Goal: Task Accomplishment & Management: Complete application form

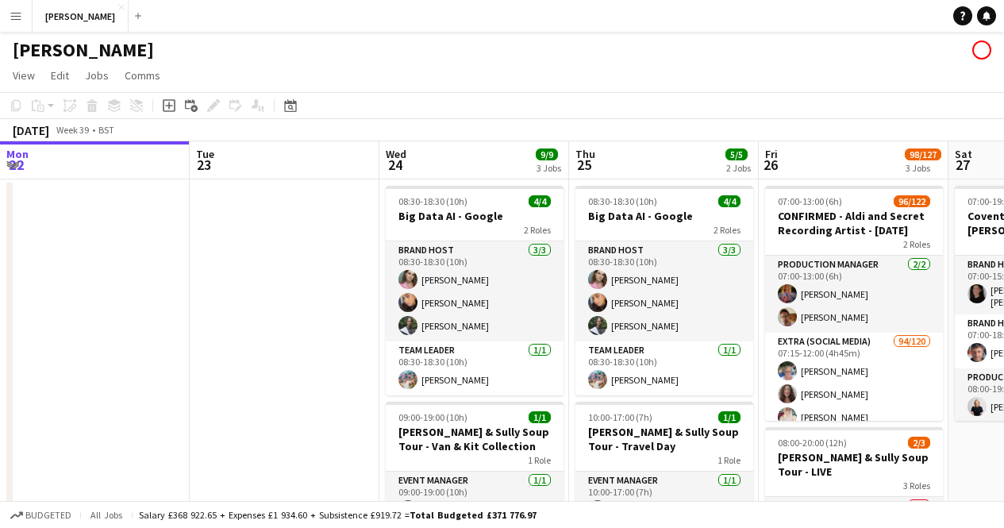
scroll to position [0, 474]
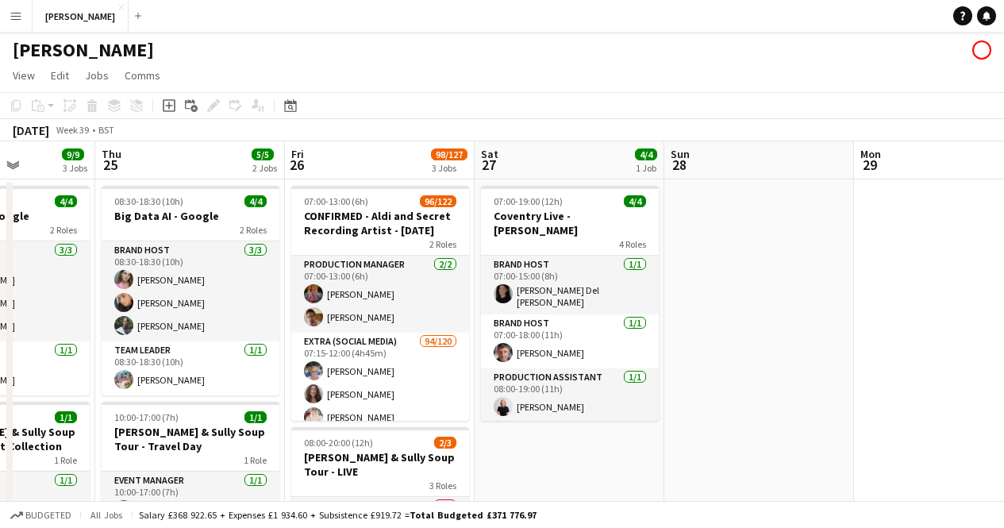
drag, startPoint x: 866, startPoint y: 298, endPoint x: 932, endPoint y: 247, distance: 83.8
click at [932, 247] on app-date-cell at bounding box center [949, 527] width 190 height 697
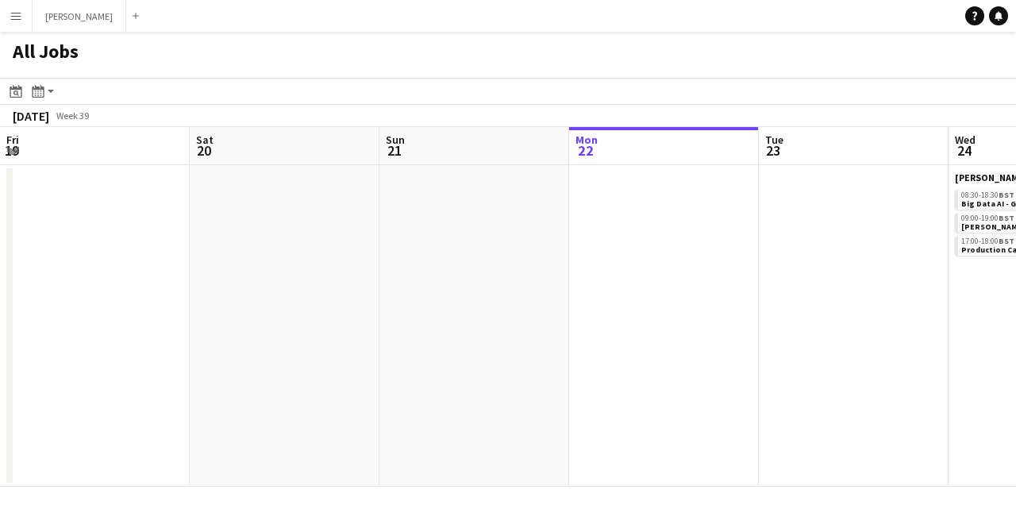
scroll to position [0, 739]
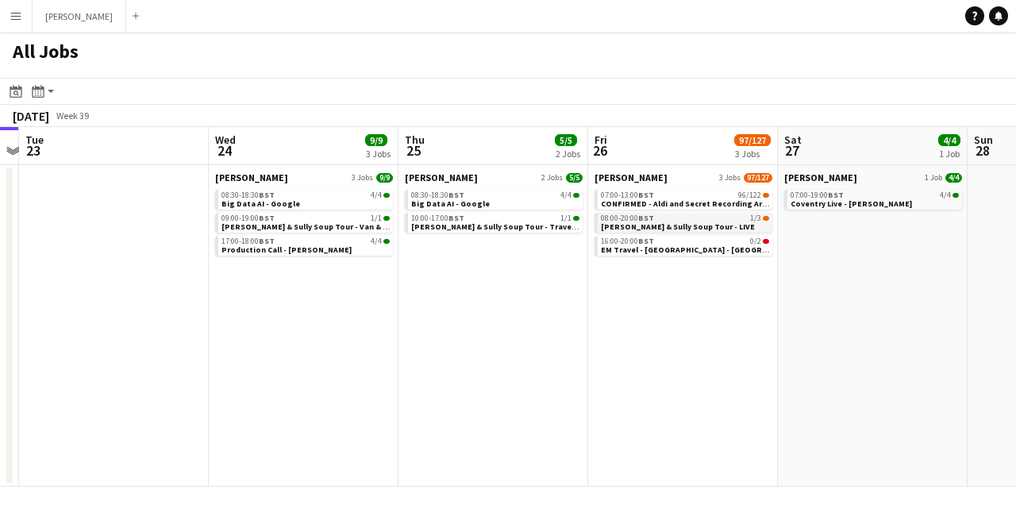
click at [679, 218] on div "08:00-20:00 BST 1/3" at bounding box center [685, 218] width 168 height 8
click at [785, 337] on app-date-cell "Arthur 1 Job 4/4 07:00-19:00 BST 4/4 Coventry Live - Monzo" at bounding box center [873, 325] width 190 height 321
click at [8, 13] on button "Menu" at bounding box center [16, 16] width 32 height 32
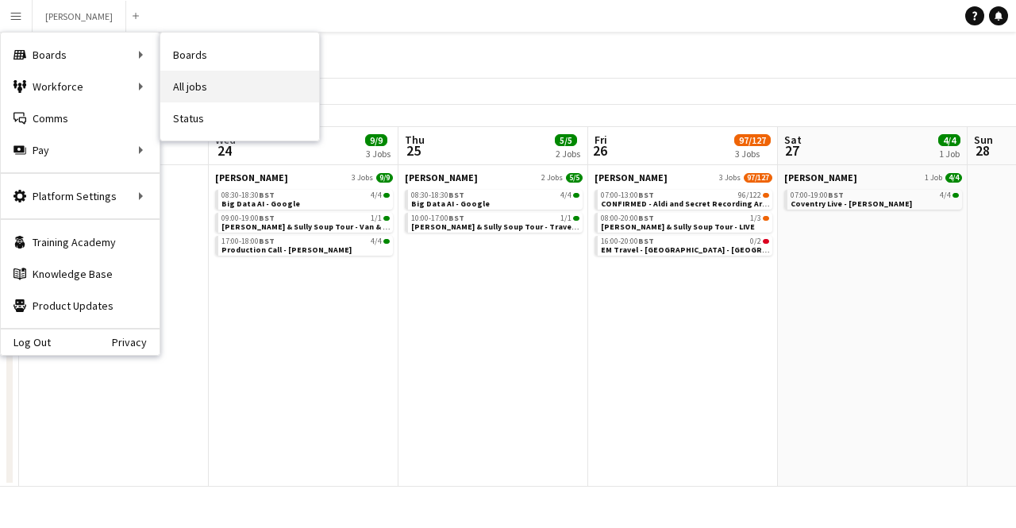
click at [210, 82] on link "All jobs" at bounding box center [239, 87] width 159 height 32
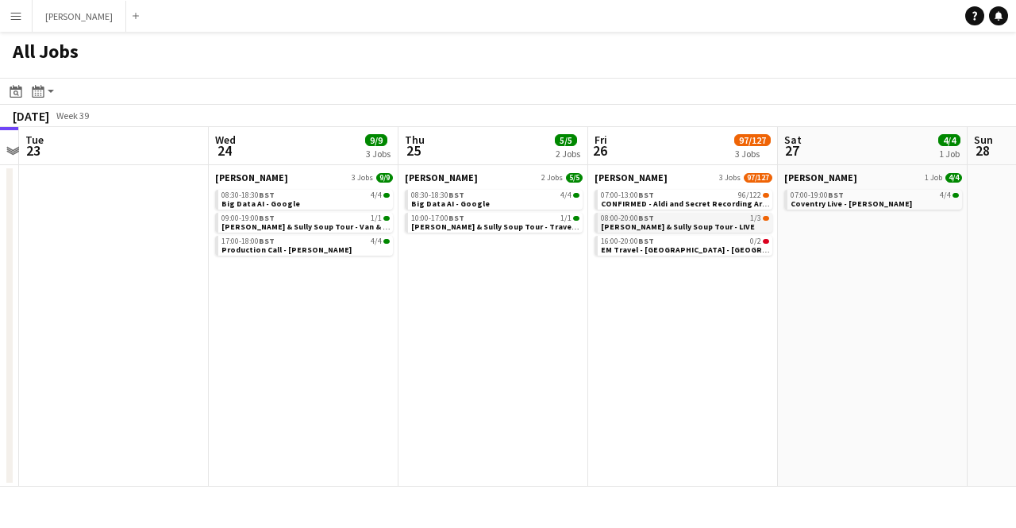
click at [615, 219] on span "08:00-20:00 BST" at bounding box center [627, 218] width 53 height 8
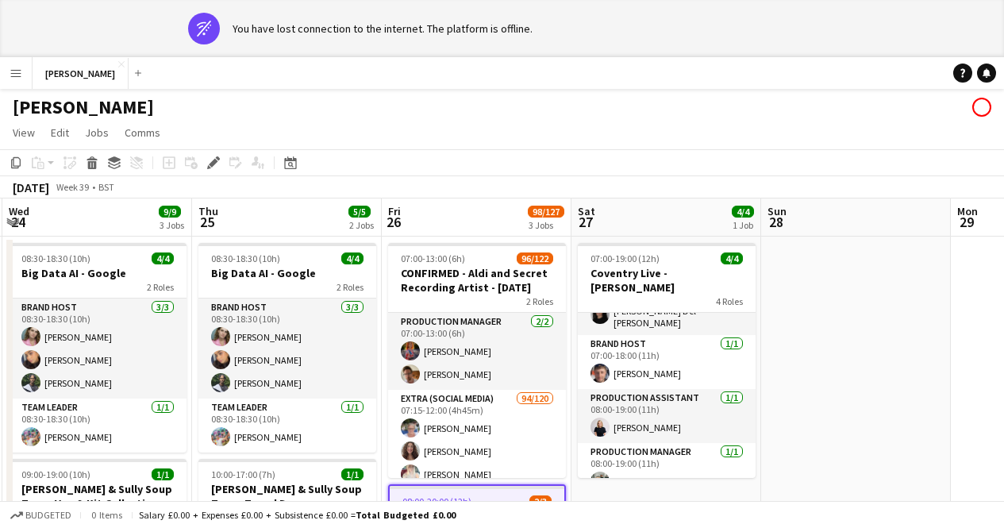
scroll to position [0, 378]
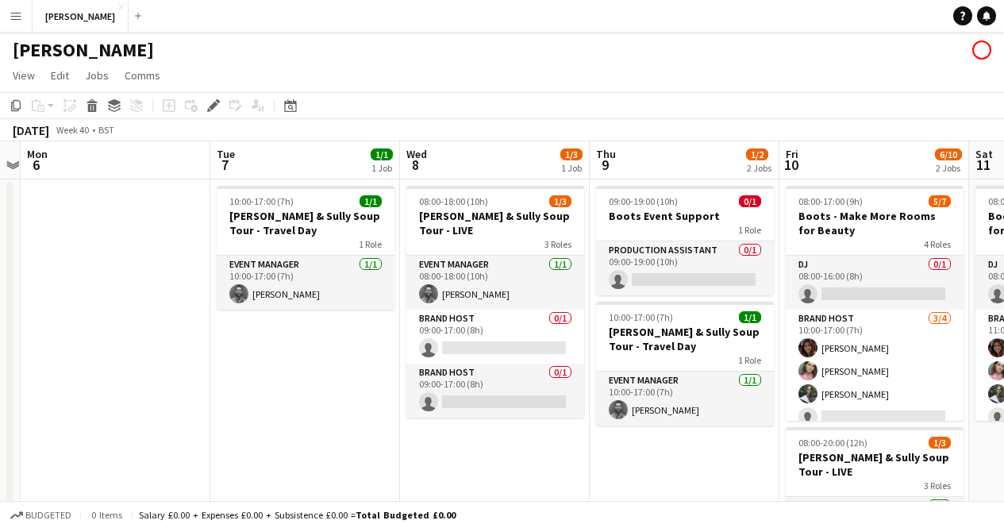
scroll to position [0, 739]
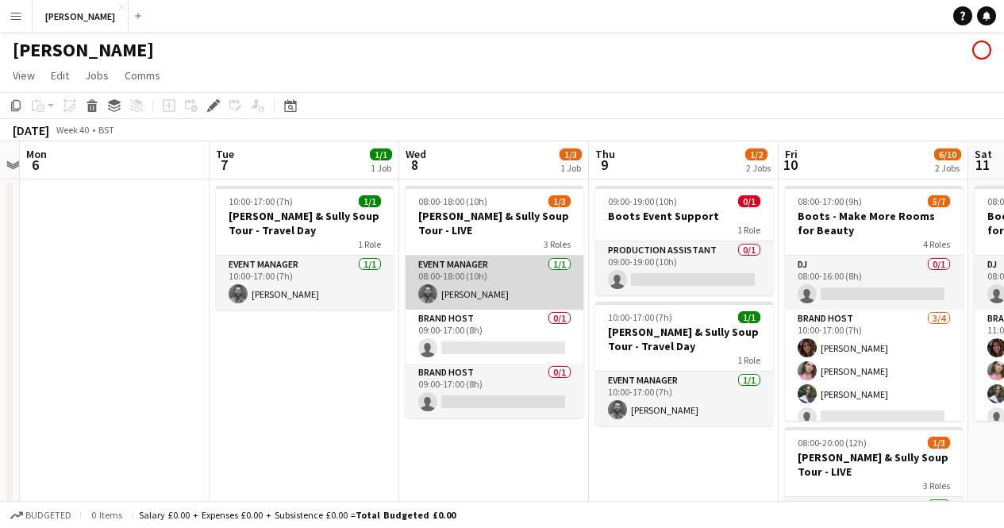
click at [516, 255] on app-card-role "Event Manager [DATE] 08:00-18:00 (10h) [PERSON_NAME]" at bounding box center [494, 282] width 178 height 54
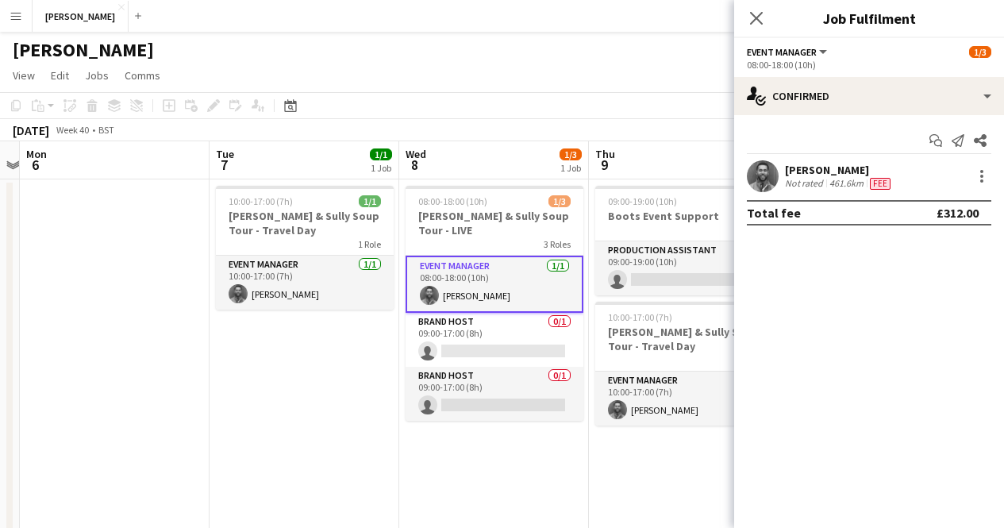
click at [630, 469] on app-date-cell "09:00-19:00 (10h) 0/1 Boots Event Support 1 Role Production Assistant 0/1 09:00…" at bounding box center [684, 527] width 190 height 697
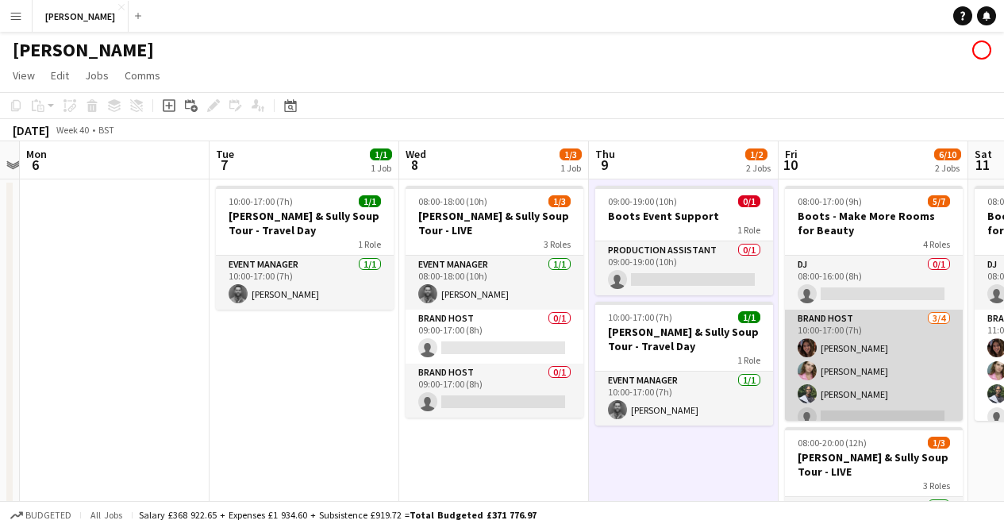
click at [829, 348] on app-card-role "Brand Host [DATE] 10:00-17:00 (7h) [PERSON_NAME] [PERSON_NAME] [PERSON_NAME] si…" at bounding box center [874, 370] width 178 height 123
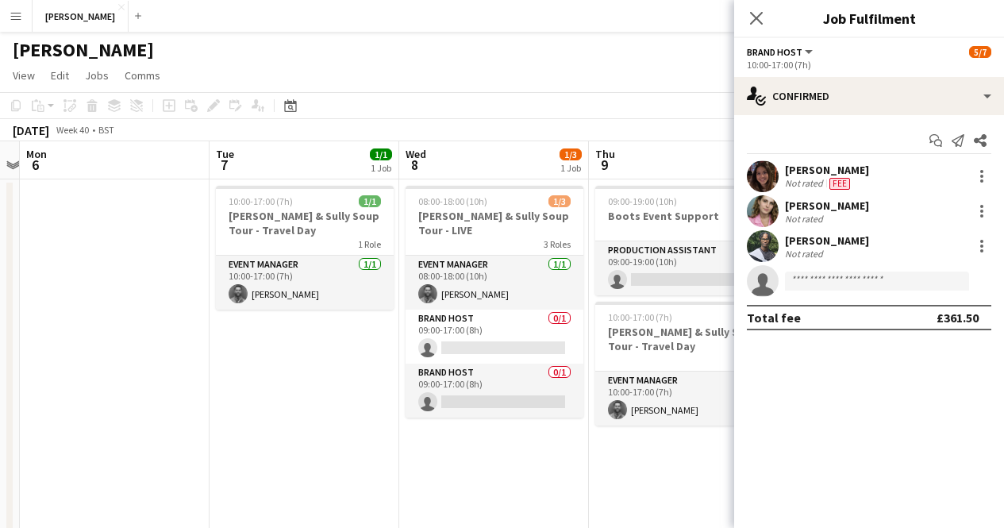
click at [774, 172] on app-user-avatar at bounding box center [763, 176] width 32 height 32
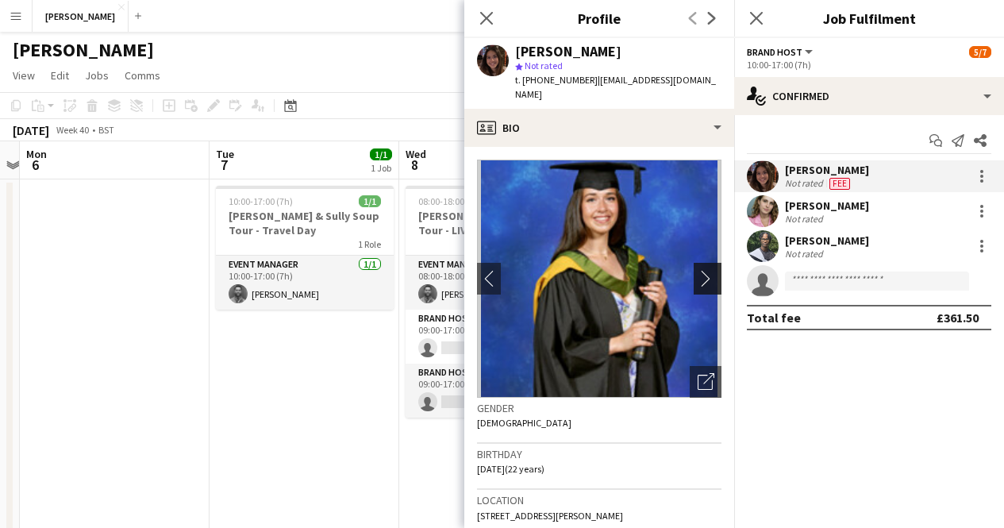
click at [697, 270] on app-icon "chevron-right" at bounding box center [709, 278] width 25 height 17
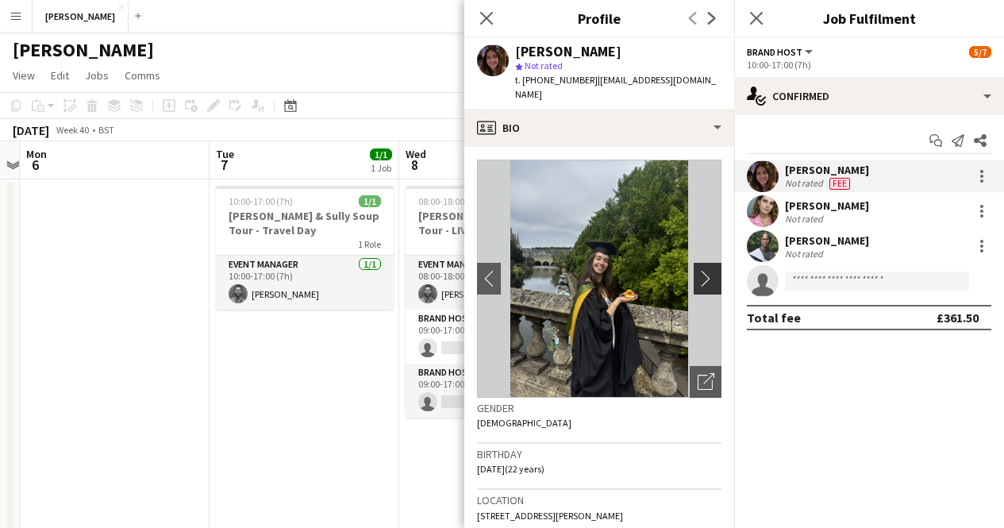
click at [697, 270] on app-icon "chevron-right" at bounding box center [709, 278] width 25 height 17
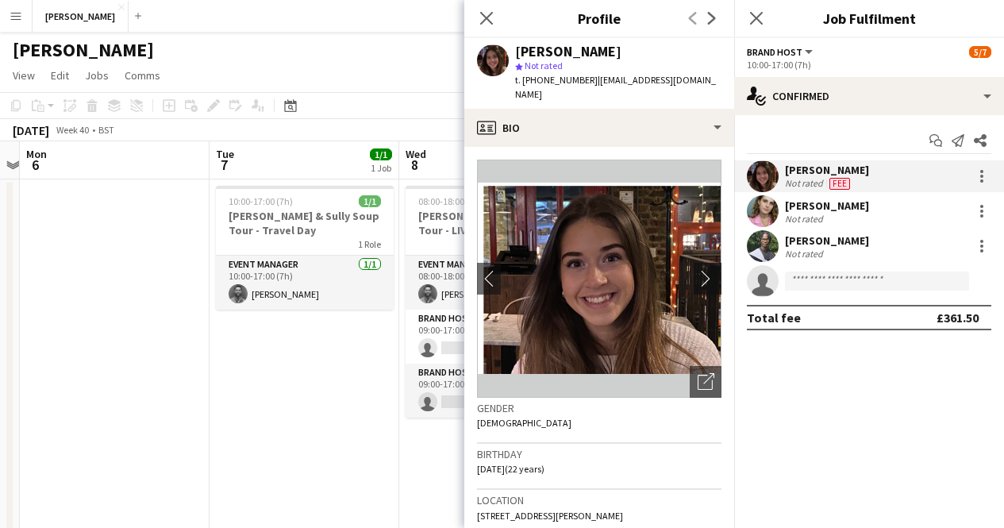
click at [697, 270] on app-icon "chevron-right" at bounding box center [709, 278] width 25 height 17
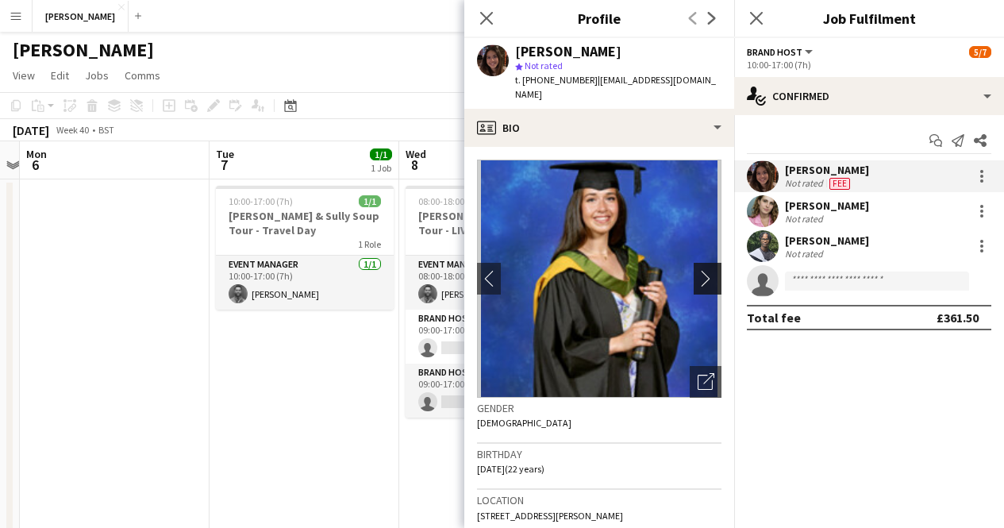
click at [697, 270] on app-icon "chevron-right" at bounding box center [709, 278] width 25 height 17
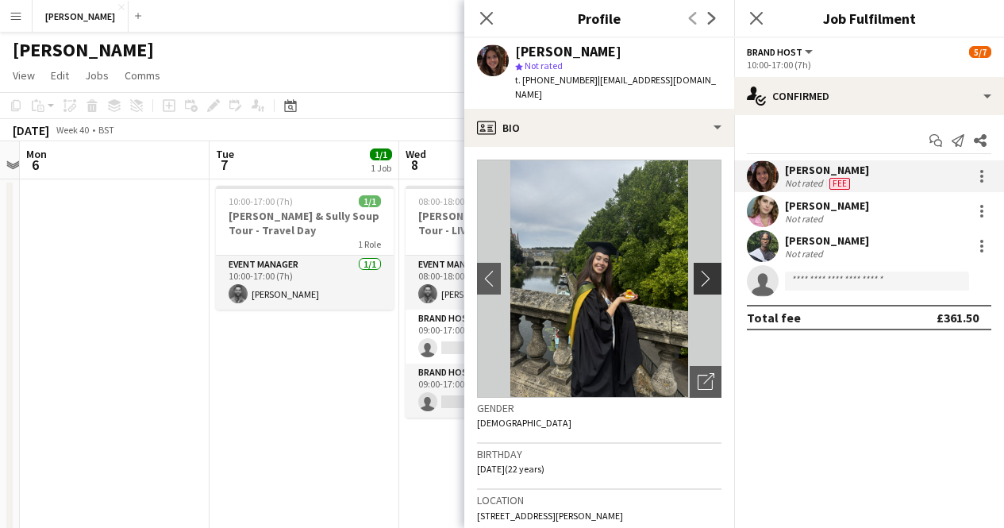
click at [697, 270] on app-icon "chevron-right" at bounding box center [709, 278] width 25 height 17
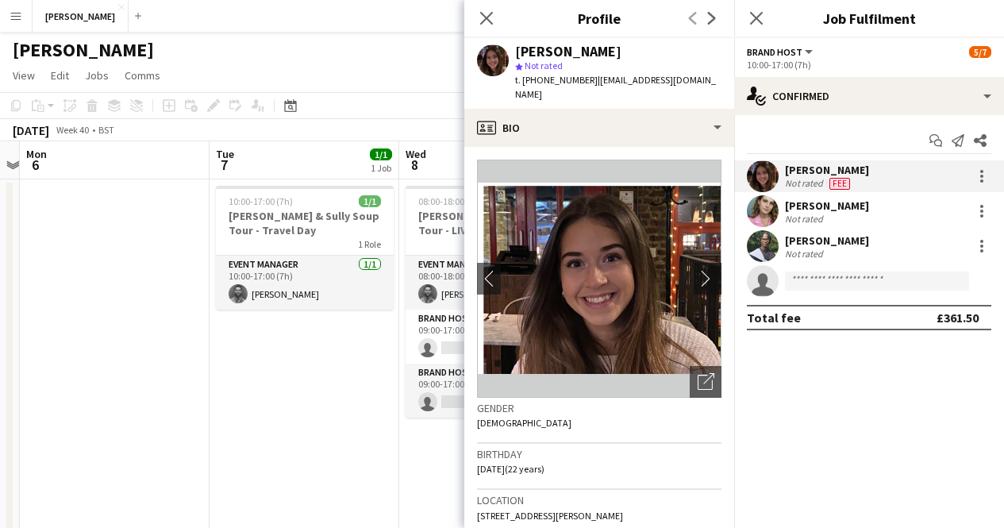
click at [697, 270] on app-icon "chevron-right" at bounding box center [709, 278] width 25 height 17
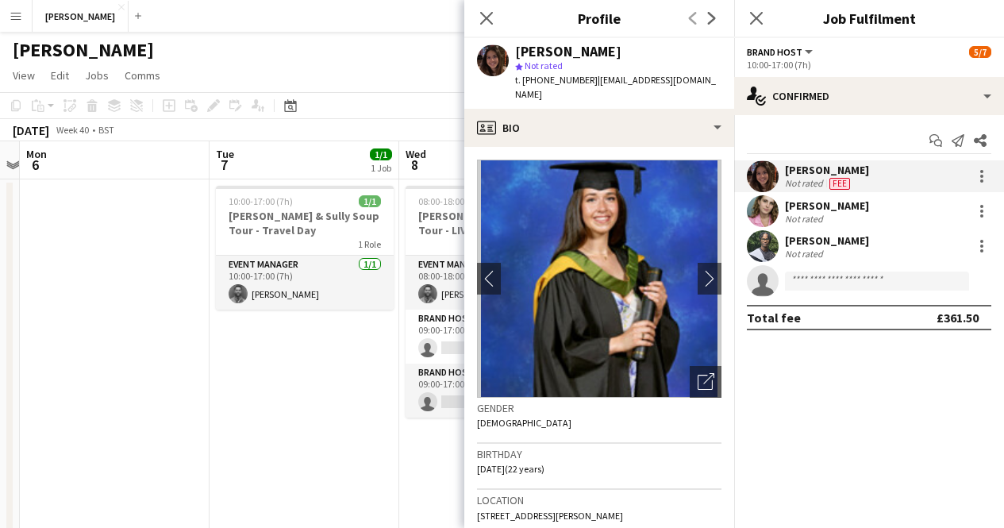
click at [821, 246] on div "[PERSON_NAME]" at bounding box center [827, 240] width 84 height 14
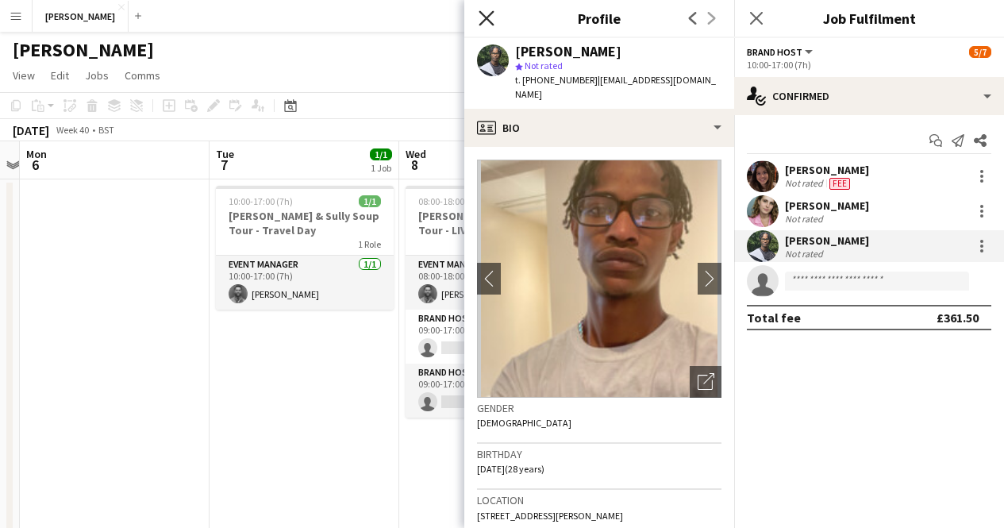
click at [486, 12] on icon "Close pop-in" at bounding box center [485, 17] width 15 height 15
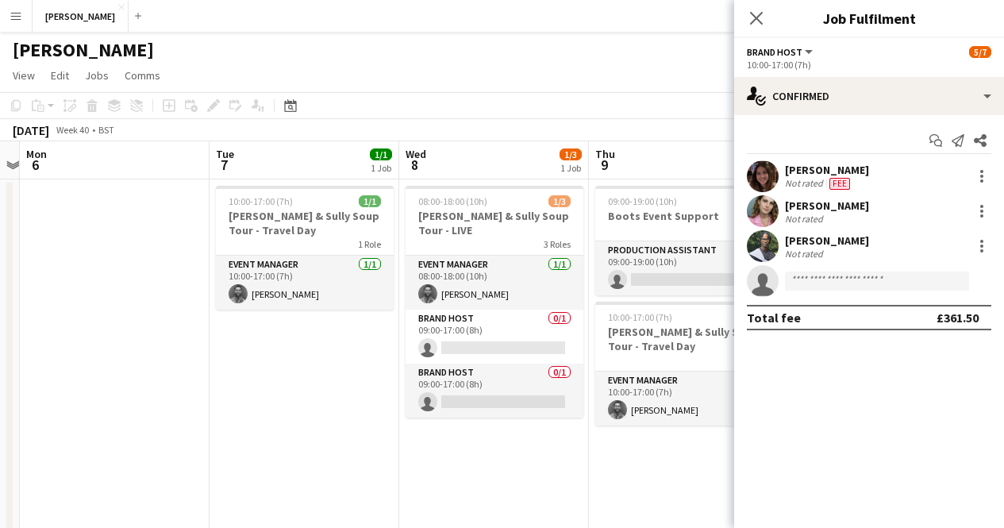
click at [370, 477] on app-date-cell "10:00-17:00 (7h) 1/1 [PERSON_NAME] & Sully Soup Tour - Travel Day 1 Role Event …" at bounding box center [304, 527] width 190 height 697
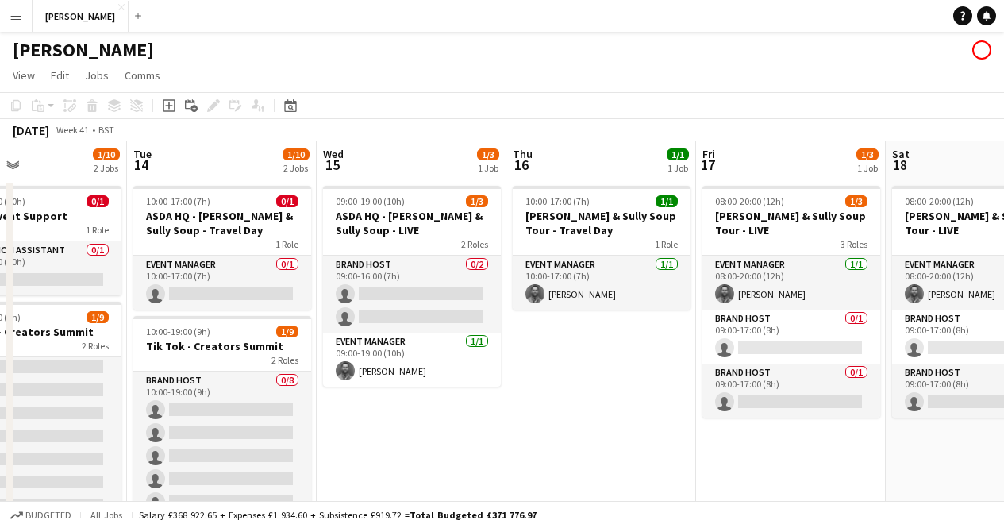
scroll to position [0, 443]
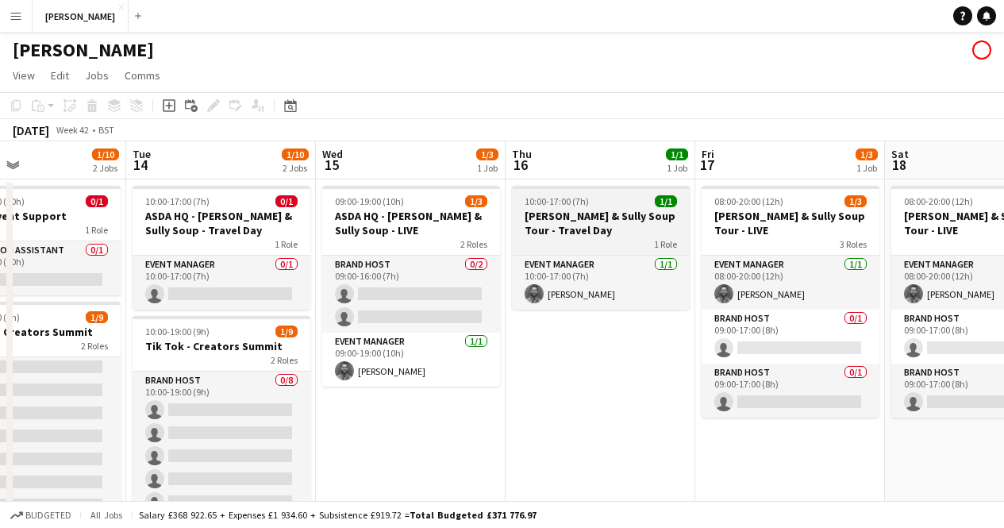
click at [586, 231] on h3 "[PERSON_NAME] & Sully Soup Tour - Travel Day" at bounding box center [601, 223] width 178 height 29
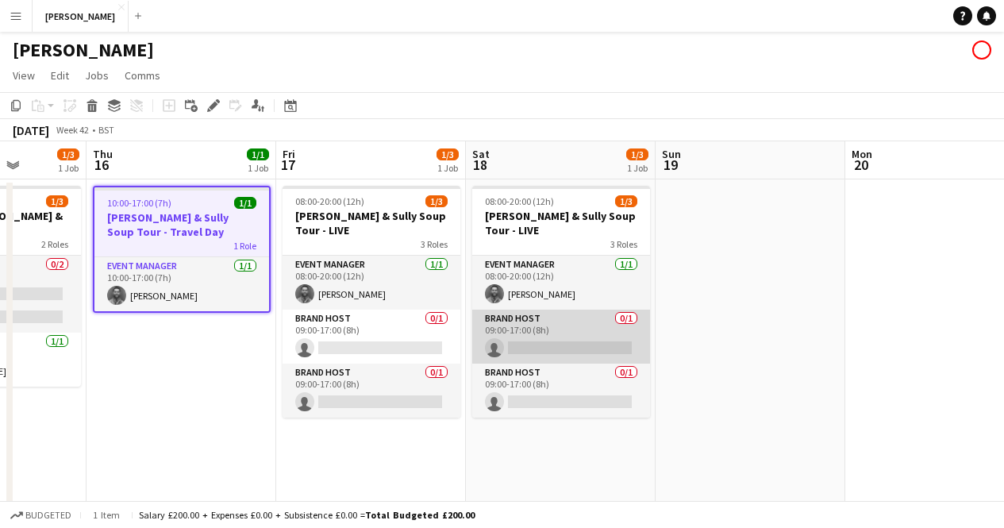
scroll to position [0, 501]
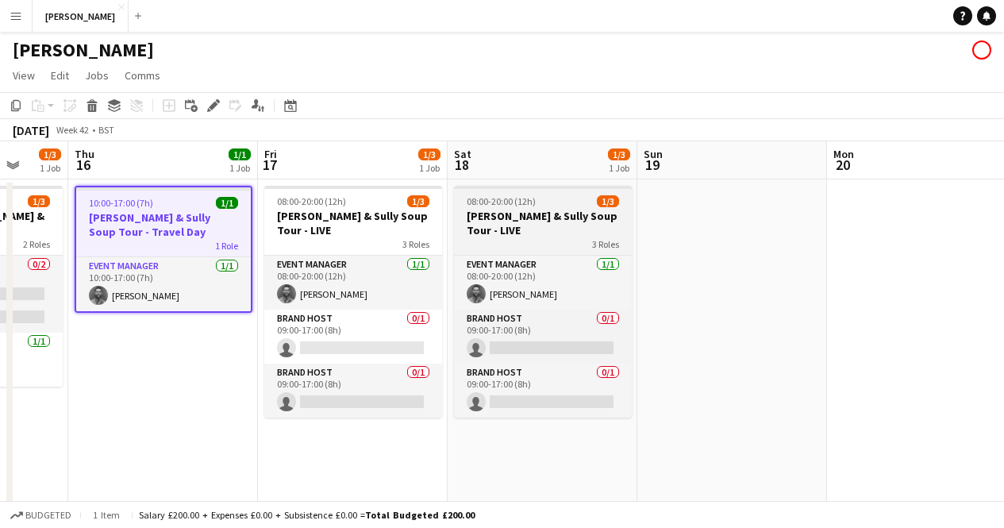
click at [536, 208] on app-job-card "08:00-20:00 (12h) 1/3 [PERSON_NAME] & Sully Soup Tour - LIVE 3 Roles Event Mana…" at bounding box center [543, 302] width 178 height 232
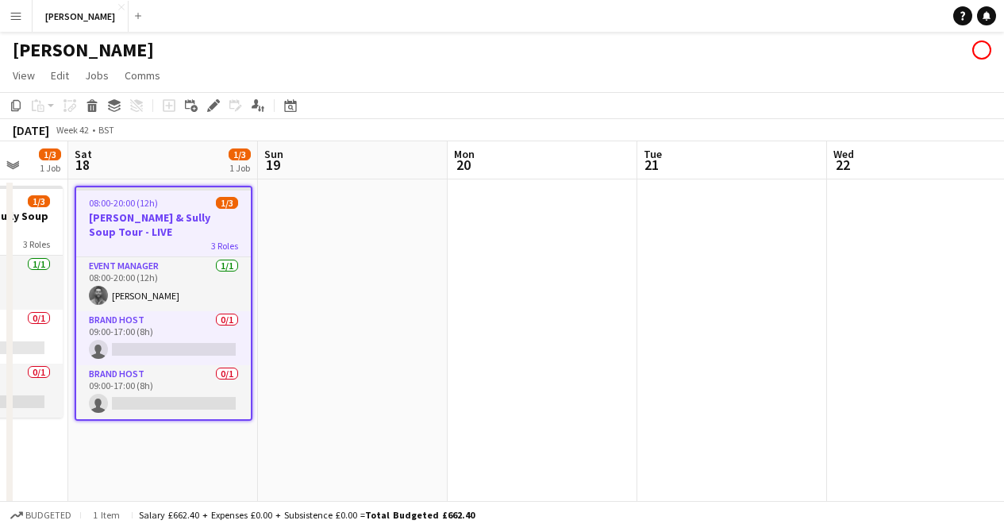
scroll to position [0, 537]
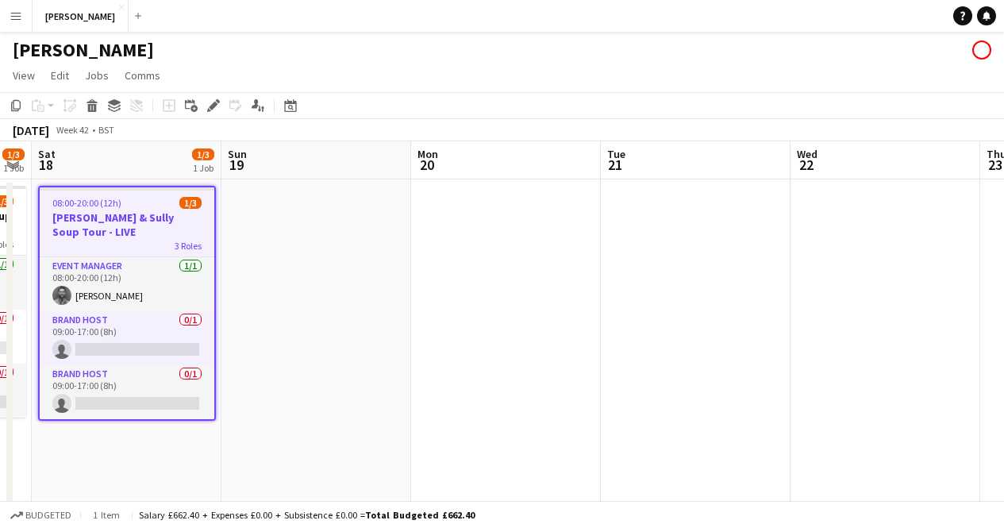
click at [140, 239] on div "3 Roles" at bounding box center [127, 245] width 175 height 13
click at [12, 217] on div at bounding box center [9, 527] width 6 height 690
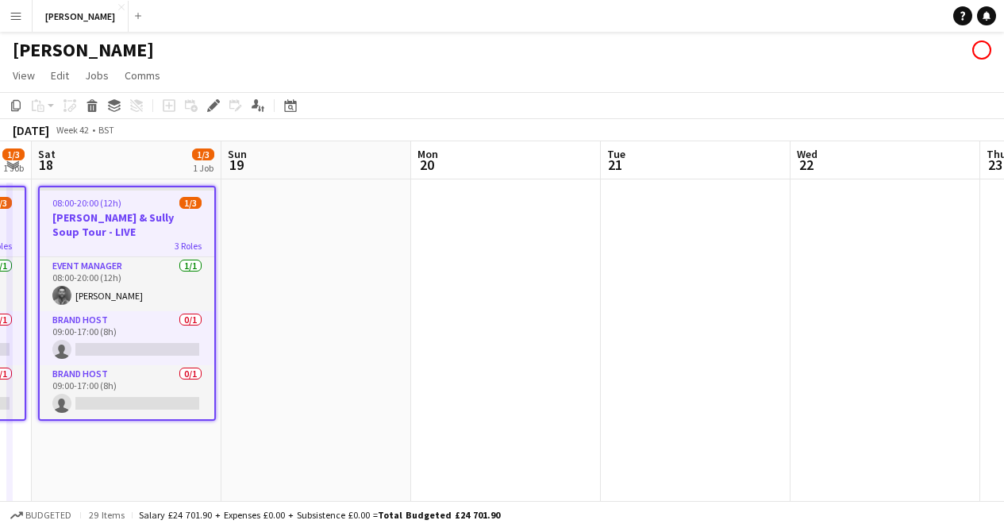
click at [105, 207] on span "08:00-20:00 (12h)" at bounding box center [86, 203] width 69 height 12
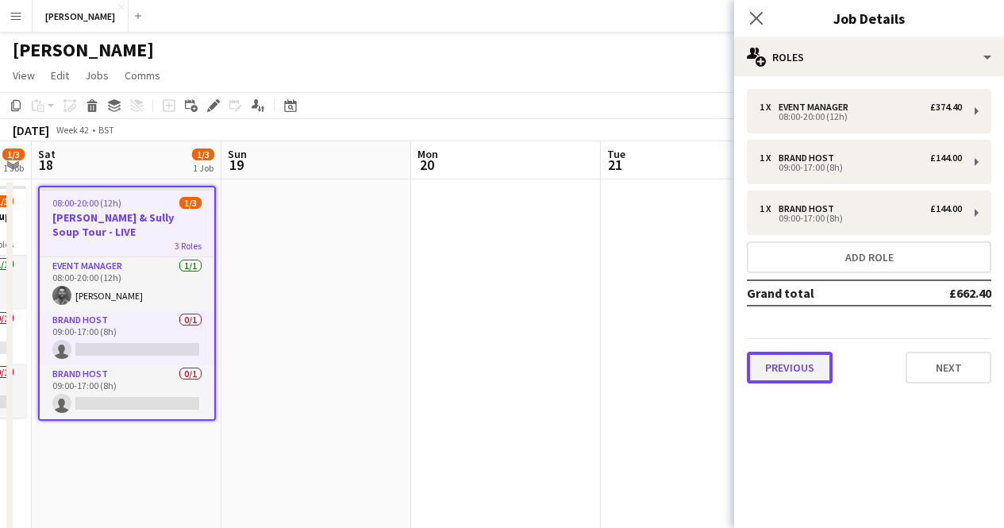
click at [788, 377] on button "Previous" at bounding box center [790, 367] width 86 height 32
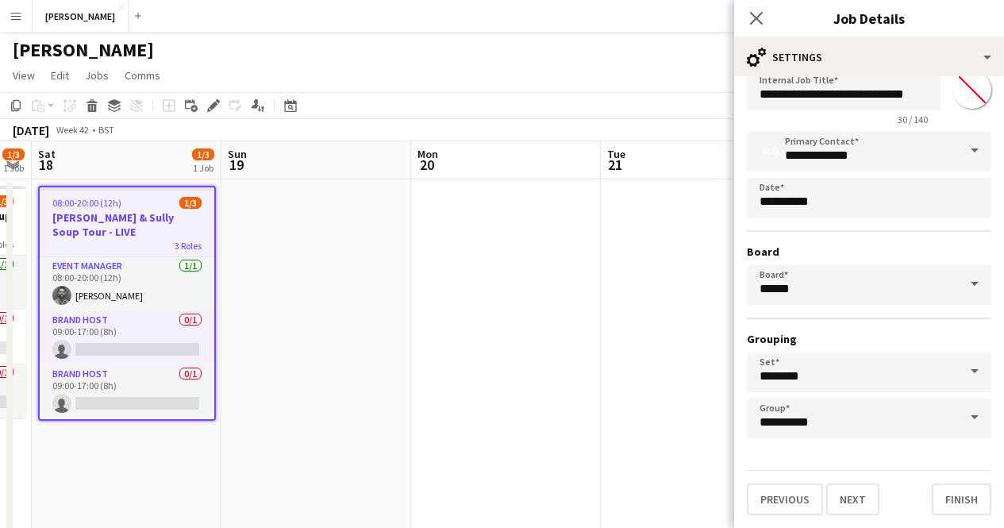
scroll to position [42, 0]
click at [868, 493] on button "Next" at bounding box center [852, 499] width 53 height 32
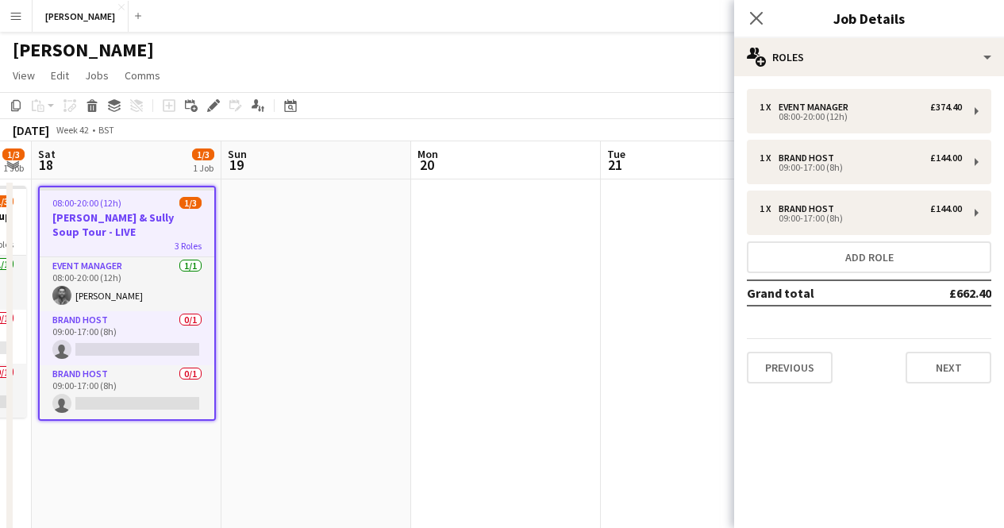
scroll to position [0, 0]
click at [955, 377] on button "Next" at bounding box center [948, 367] width 86 height 32
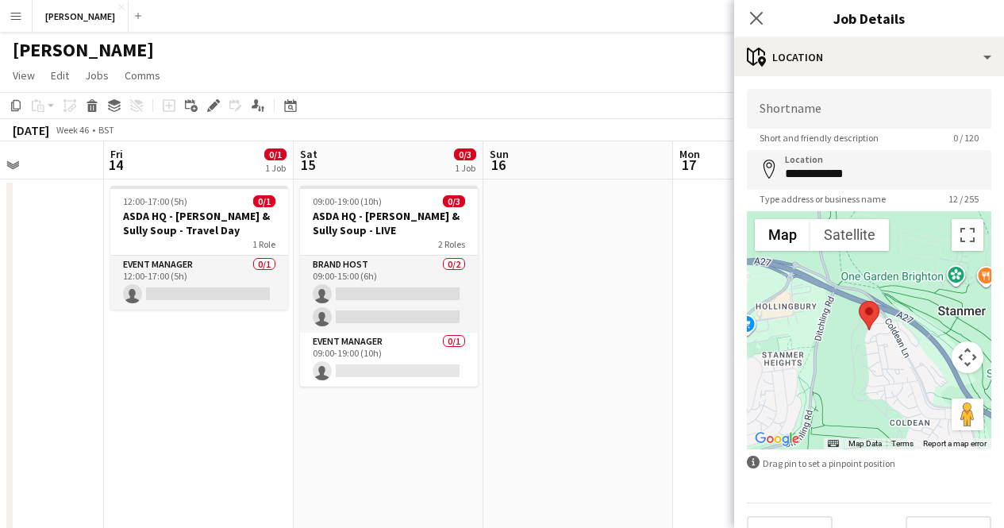
scroll to position [0, 464]
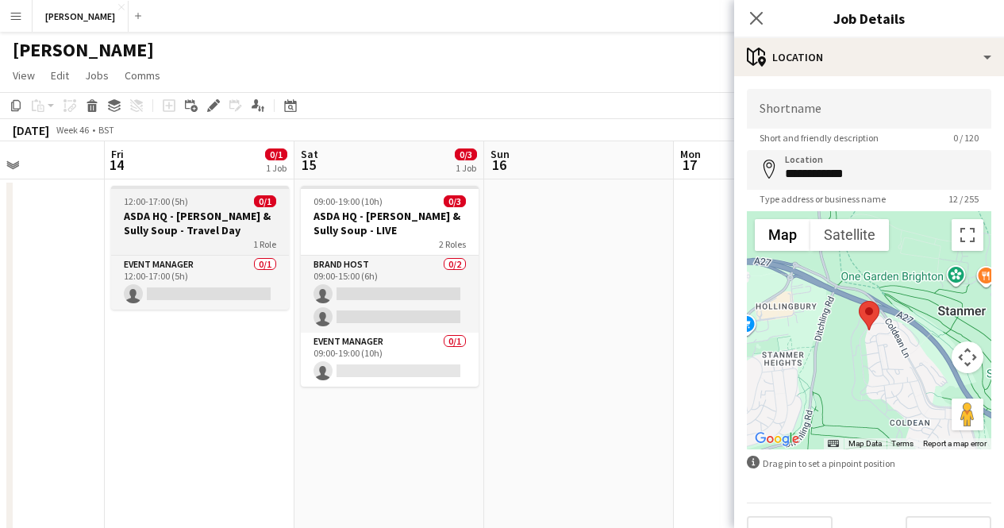
click at [198, 231] on h3 "ASDA HQ - [PERSON_NAME] & Sully Soup - Travel Day" at bounding box center [200, 223] width 178 height 29
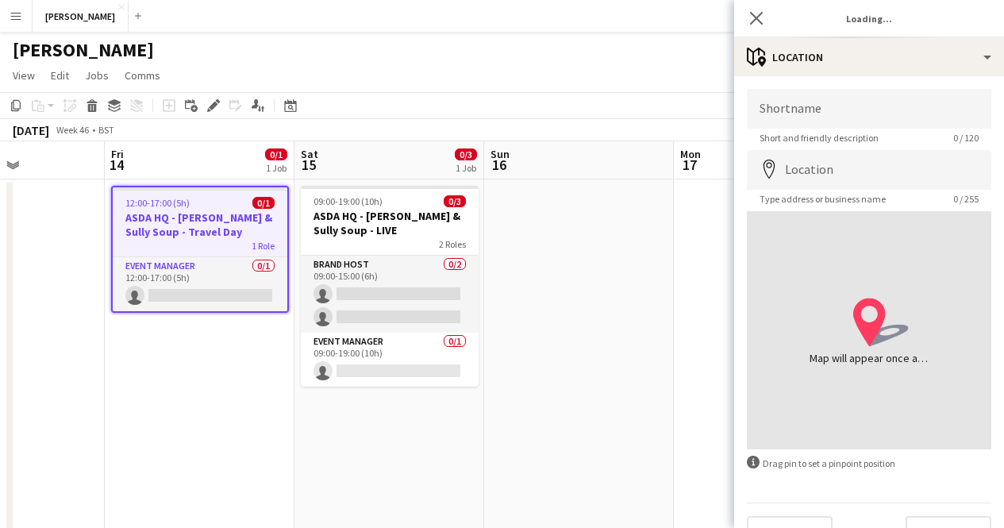
click at [198, 231] on h3 "ASDA HQ - [PERSON_NAME] & Sully Soup - Travel Day" at bounding box center [200, 224] width 175 height 29
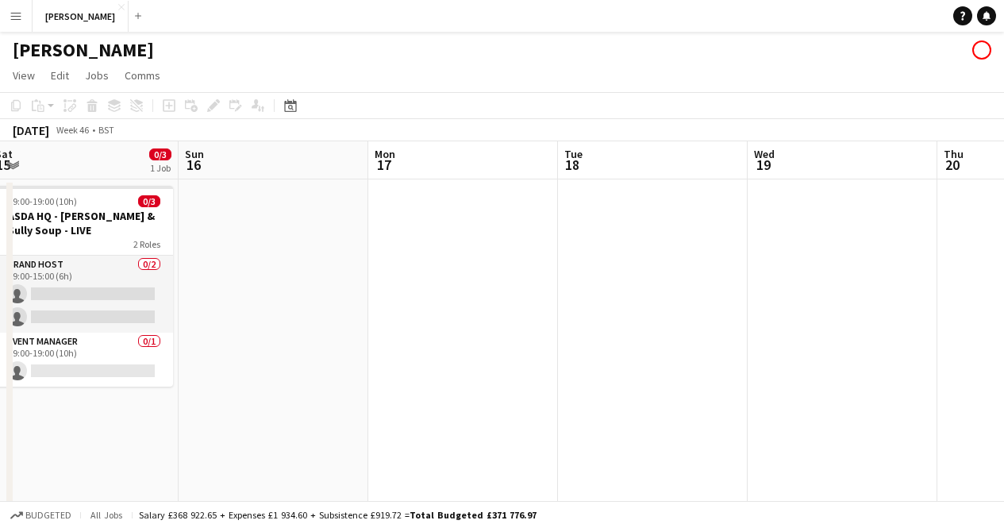
scroll to position [0, 495]
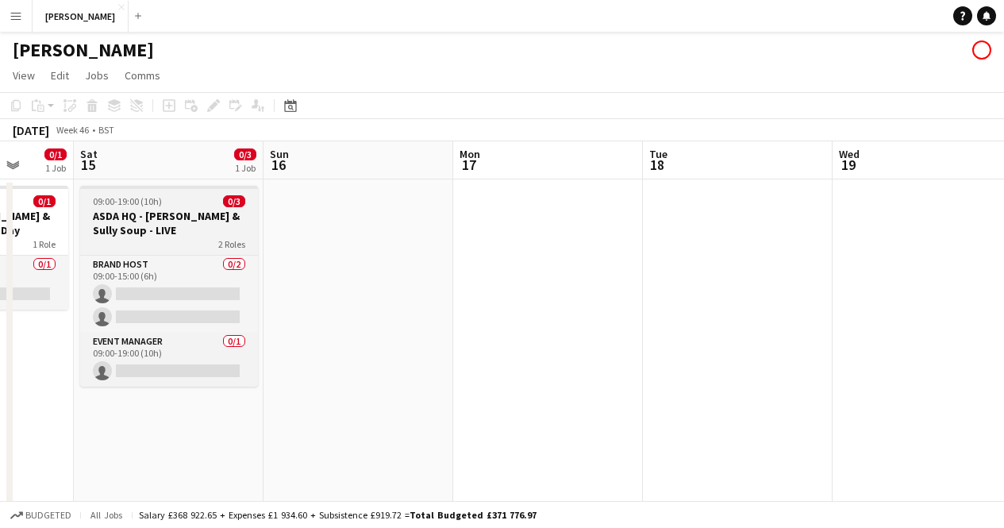
click at [136, 202] on span "09:00-19:00 (10h)" at bounding box center [127, 201] width 69 height 12
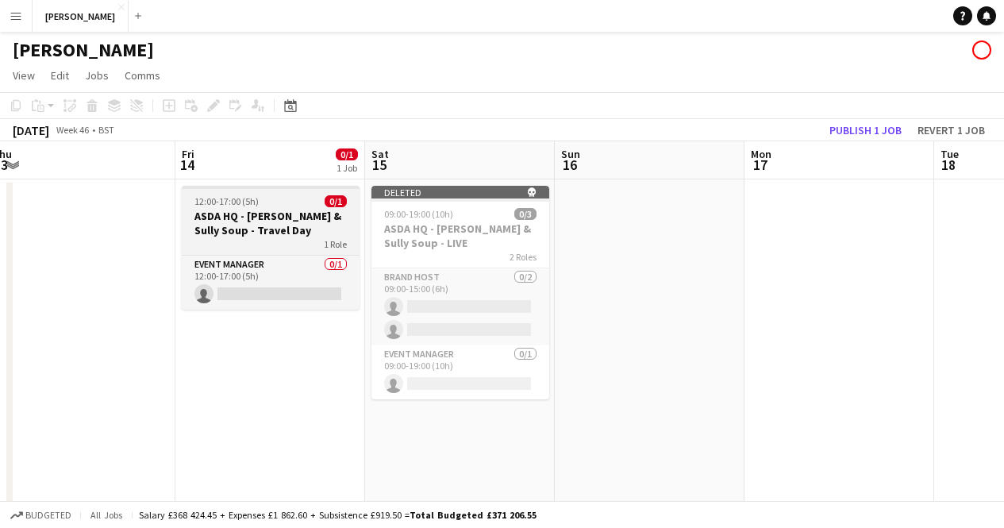
scroll to position [0, 394]
click at [195, 228] on h3 "ASDA HQ - [PERSON_NAME] & Sully Soup - Travel Day" at bounding box center [270, 223] width 178 height 29
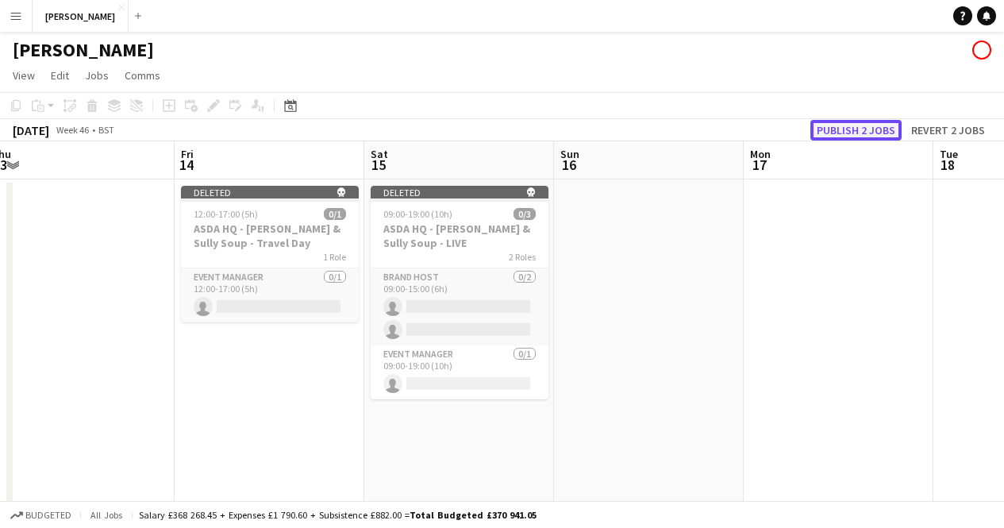
click at [857, 138] on button "Publish 2 jobs" at bounding box center [855, 130] width 91 height 21
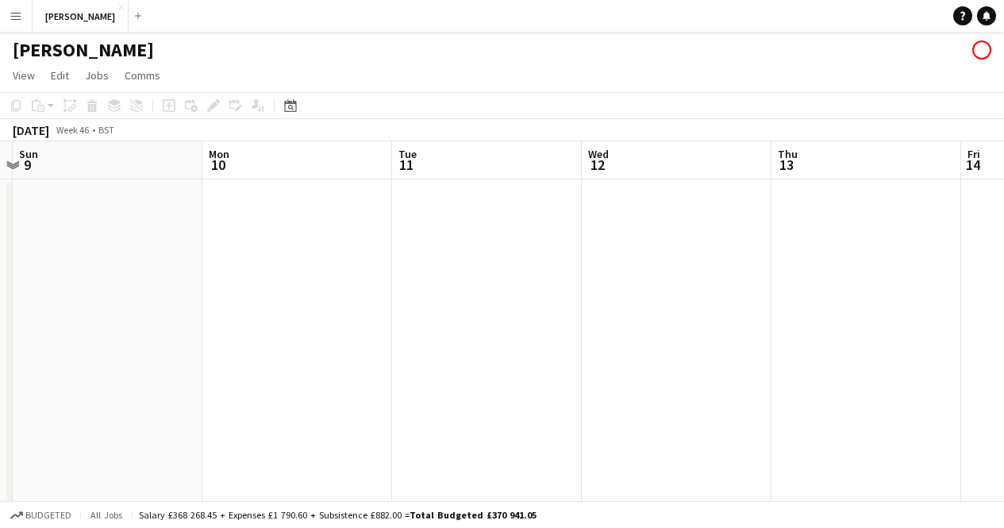
scroll to position [0, 368]
click at [268, 198] on app-date-cell at bounding box center [296, 381] width 190 height 405
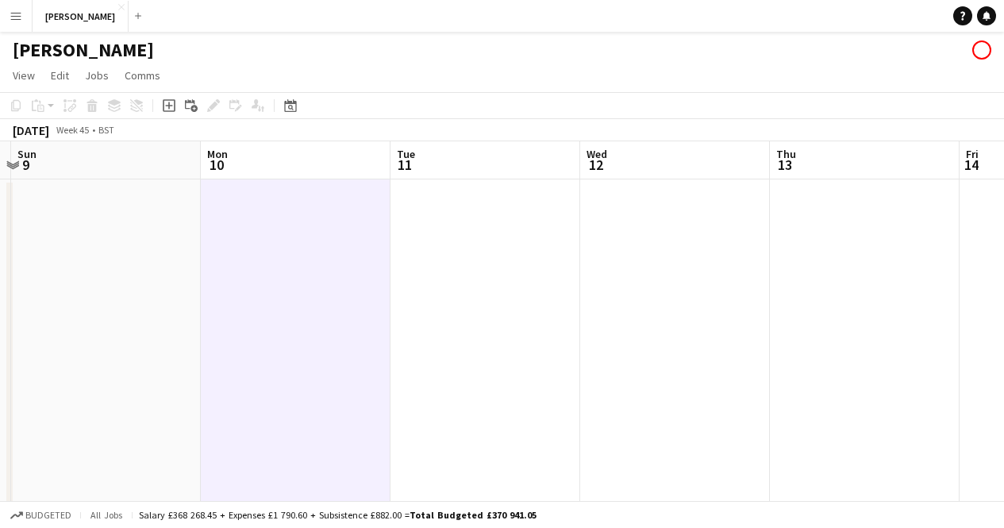
click at [336, 230] on app-date-cell at bounding box center [296, 381] width 190 height 405
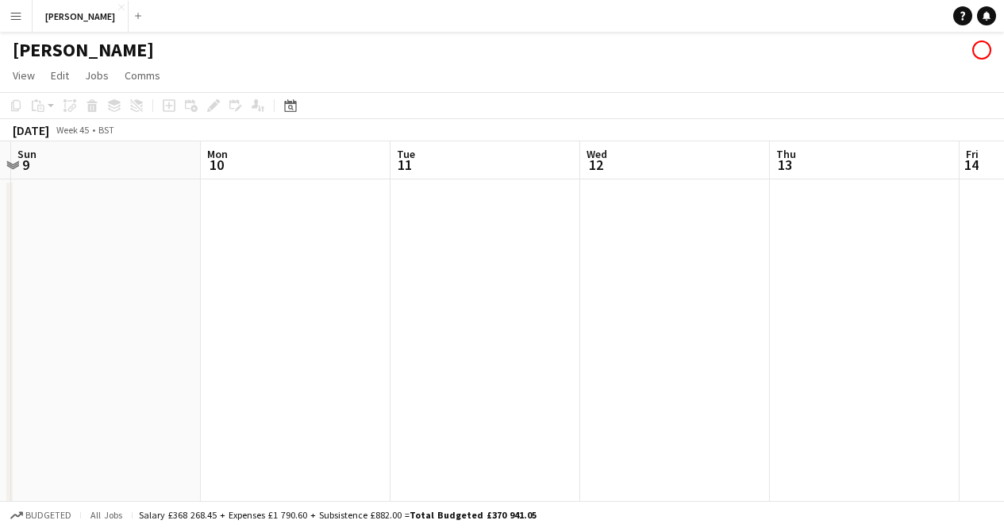
click at [336, 230] on app-date-cell at bounding box center [296, 381] width 190 height 405
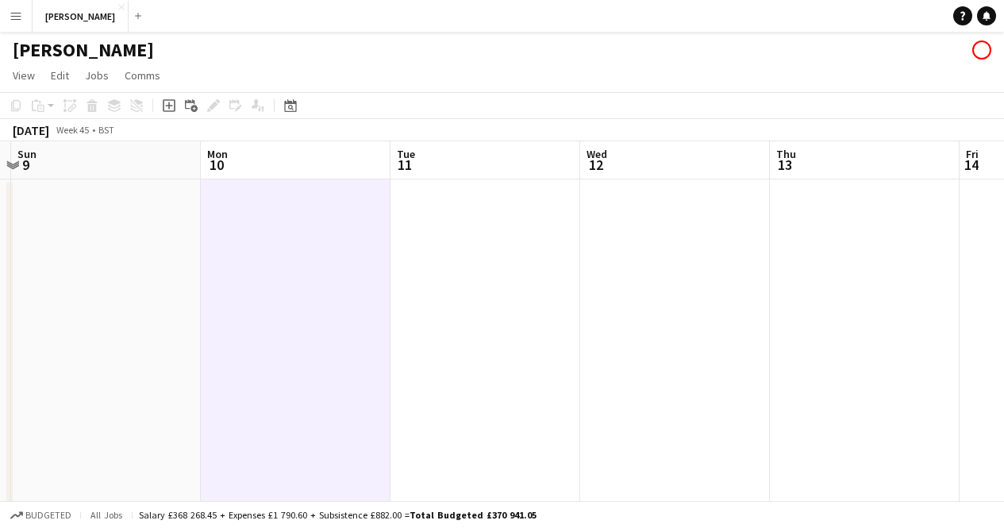
click at [342, 225] on app-date-cell at bounding box center [296, 381] width 190 height 405
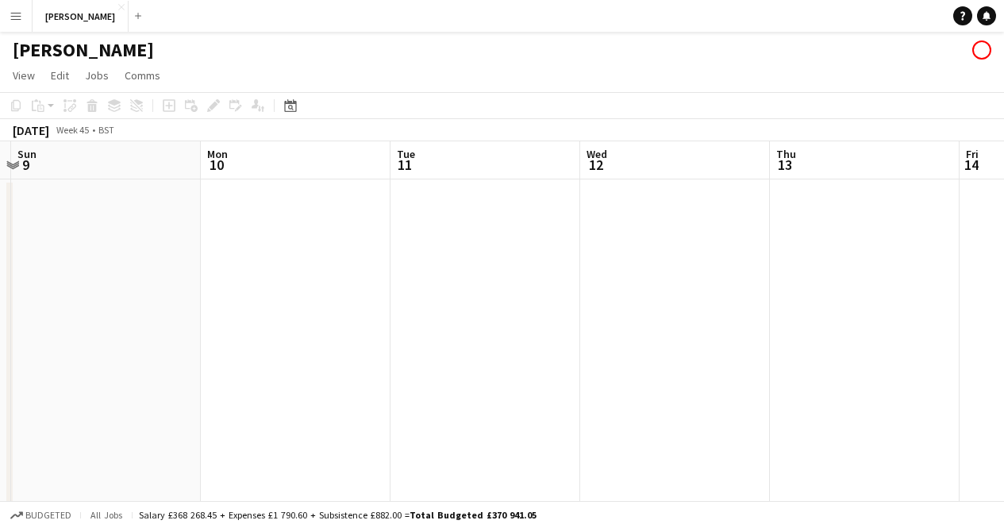
click at [342, 225] on app-date-cell at bounding box center [296, 381] width 190 height 405
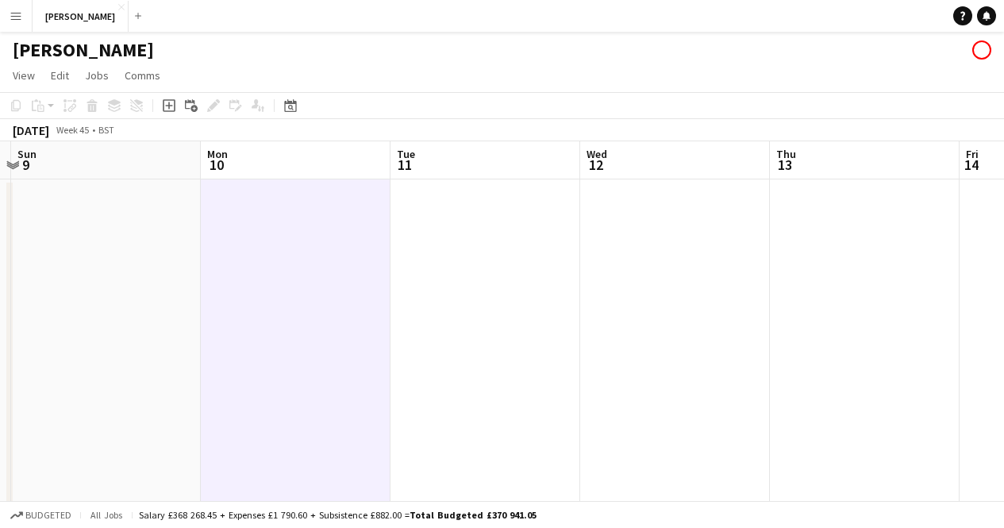
click at [327, 221] on app-date-cell at bounding box center [296, 381] width 190 height 405
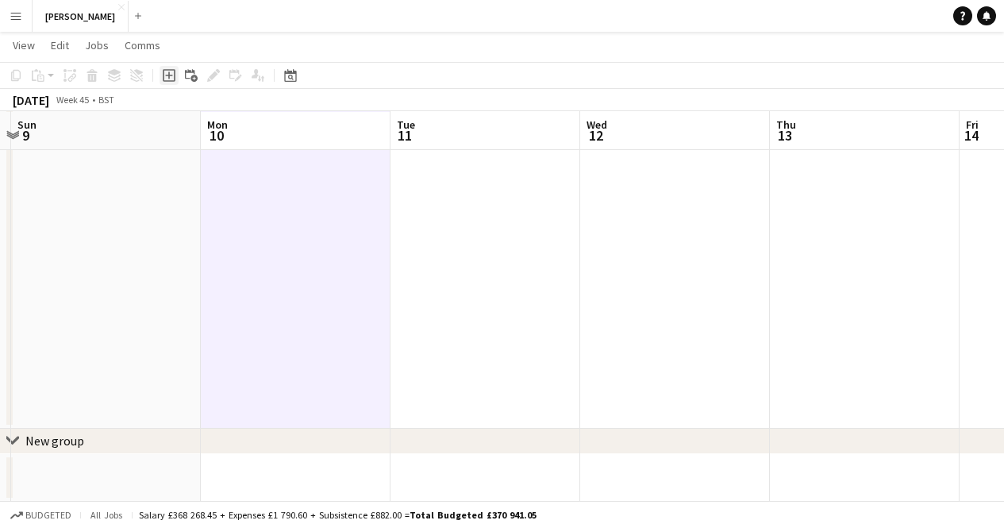
click at [168, 75] on icon at bounding box center [168, 74] width 7 height 7
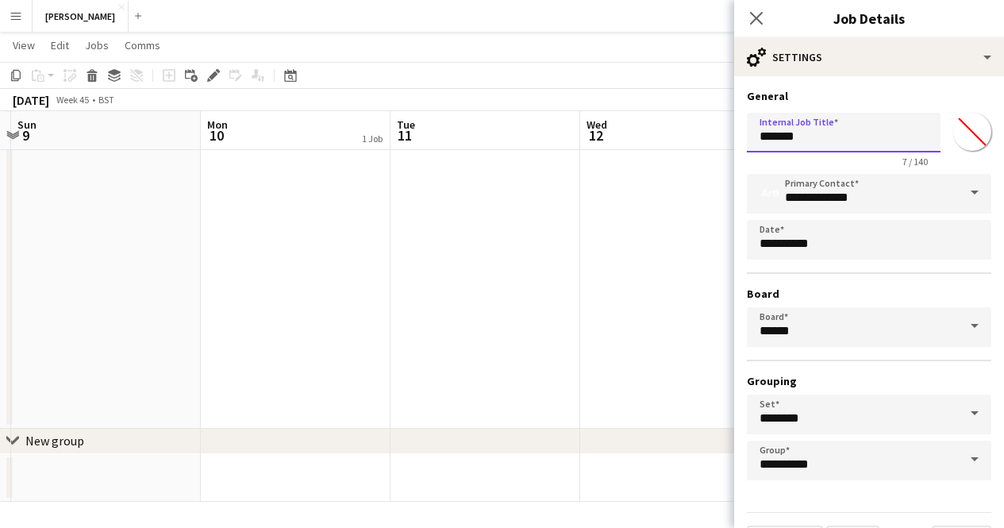
drag, startPoint x: 822, startPoint y: 137, endPoint x: 570, endPoint y: 141, distance: 252.3
click at [570, 141] on body "Menu Boards Boards Boards All jobs Status Workforce Workforce My Workforce Recr…" at bounding box center [502, 187] width 1004 height 682
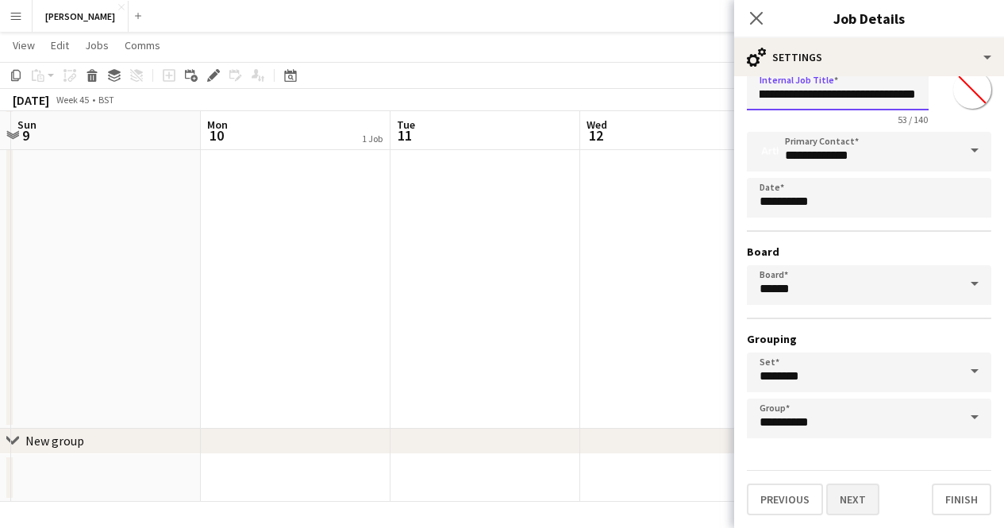
type input "**********"
click at [861, 502] on button "Next" at bounding box center [852, 499] width 53 height 32
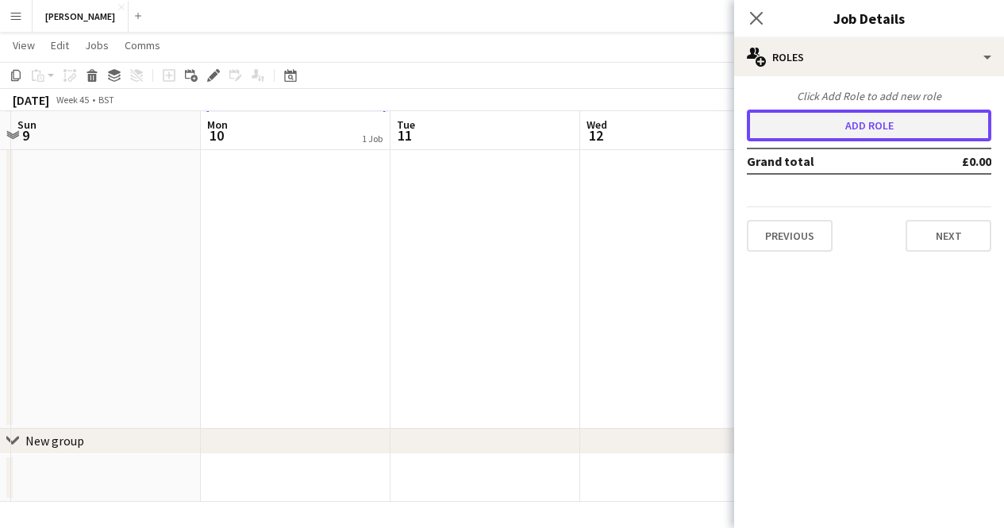
click at [865, 121] on button "Add role" at bounding box center [869, 125] width 244 height 32
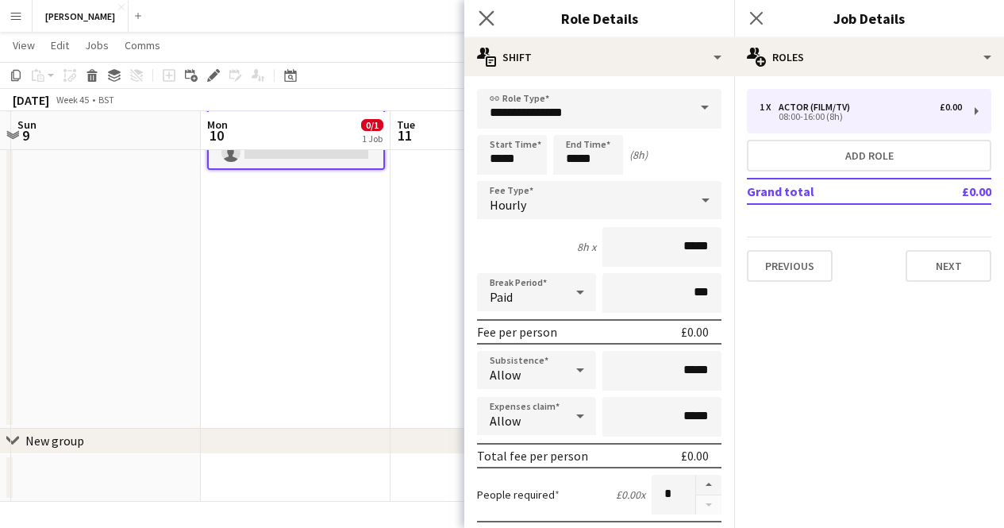
click at [494, 18] on app-icon "Close pop-in" at bounding box center [486, 18] width 23 height 23
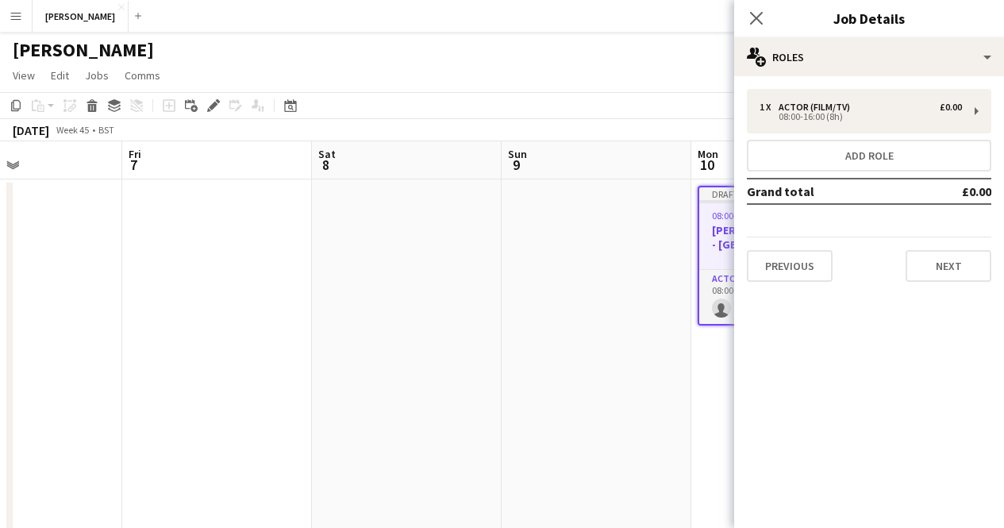
scroll to position [2, 0]
click at [536, 296] on app-date-cell at bounding box center [596, 380] width 190 height 405
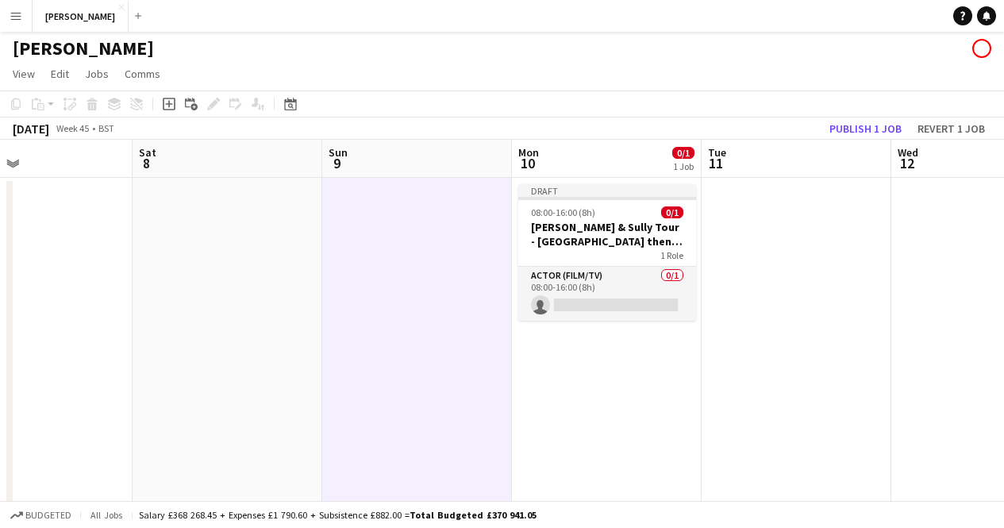
scroll to position [0, 627]
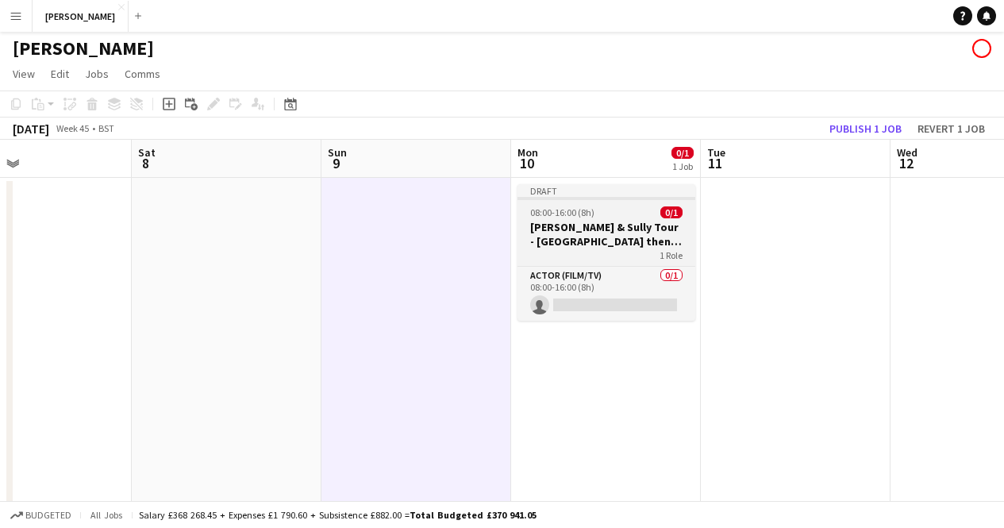
click at [620, 242] on h3 "[PERSON_NAME] & Sully Tour - [GEOGRAPHIC_DATA] then [GEOGRAPHIC_DATA] DATES TBC" at bounding box center [606, 234] width 178 height 29
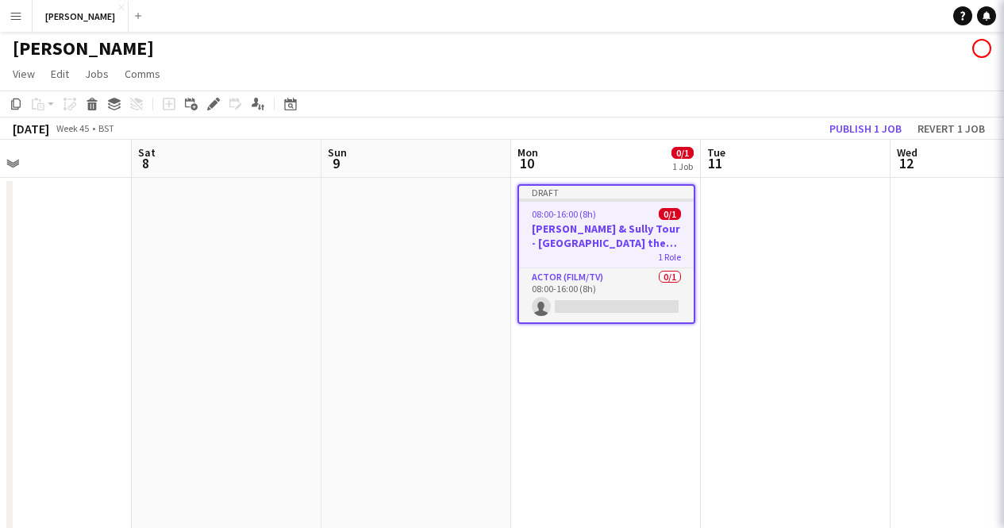
scroll to position [0, 626]
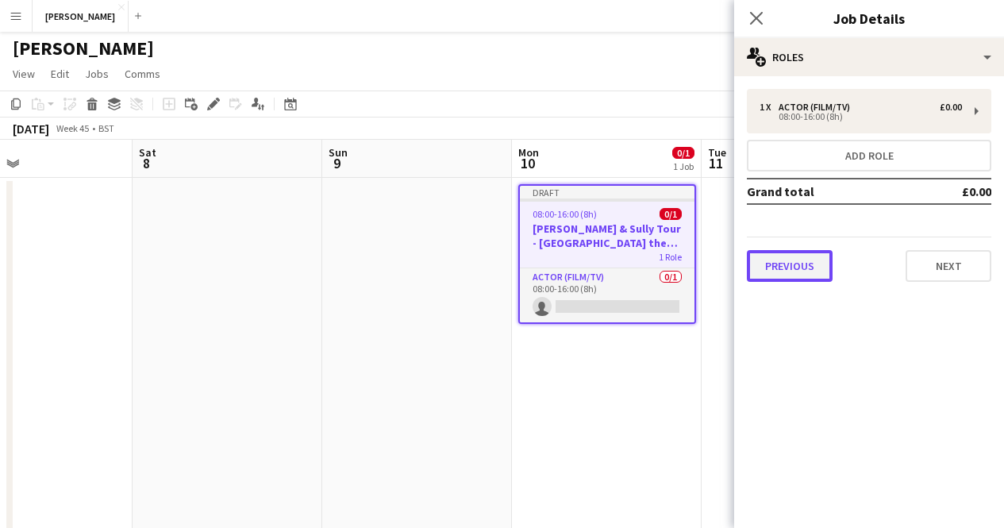
click at [797, 259] on button "Previous" at bounding box center [790, 266] width 86 height 32
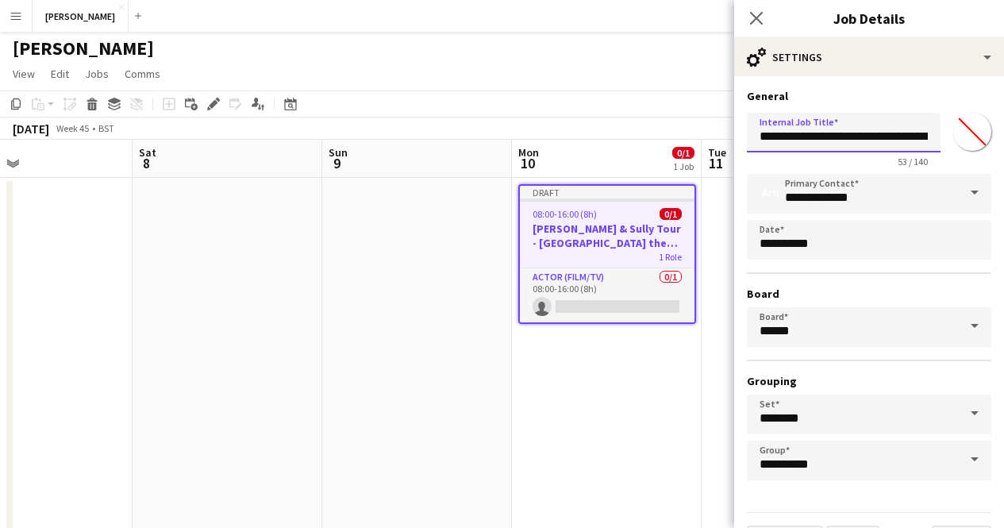
scroll to position [0, 131]
drag, startPoint x: 761, startPoint y: 139, endPoint x: 1015, endPoint y: 149, distance: 254.1
click at [1004, 149] on html "Menu Boards Boards Boards All jobs Status Workforce Workforce My Workforce Recr…" at bounding box center [502, 340] width 1004 height 684
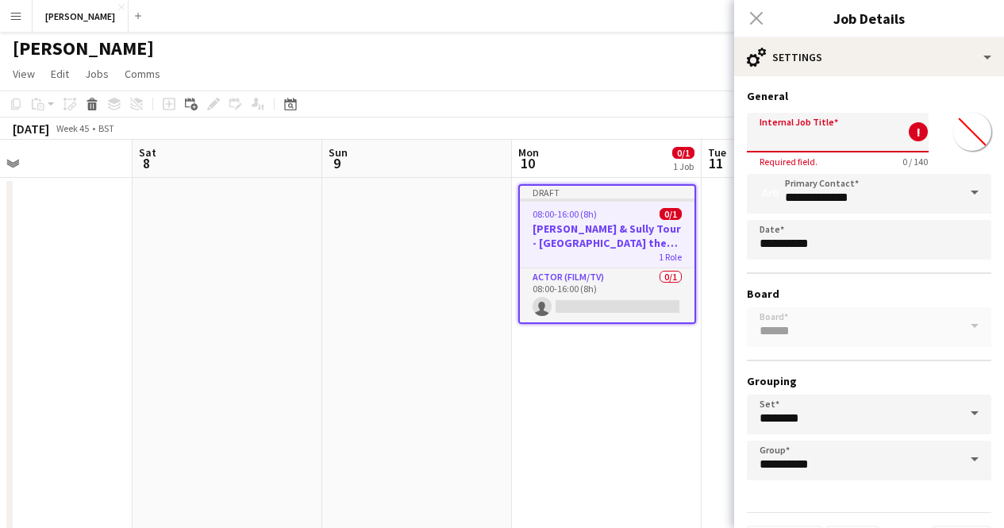
scroll to position [0, 0]
click at [397, 270] on app-date-cell at bounding box center [417, 380] width 190 height 405
click at [594, 232] on h3 "[PERSON_NAME] & Sully Tour - [GEOGRAPHIC_DATA] then [GEOGRAPHIC_DATA] DATES TBC" at bounding box center [607, 235] width 175 height 29
click at [413, 343] on app-date-cell at bounding box center [417, 380] width 190 height 405
click at [758, 21] on div "Close pop-in" at bounding box center [756, 18] width 44 height 36
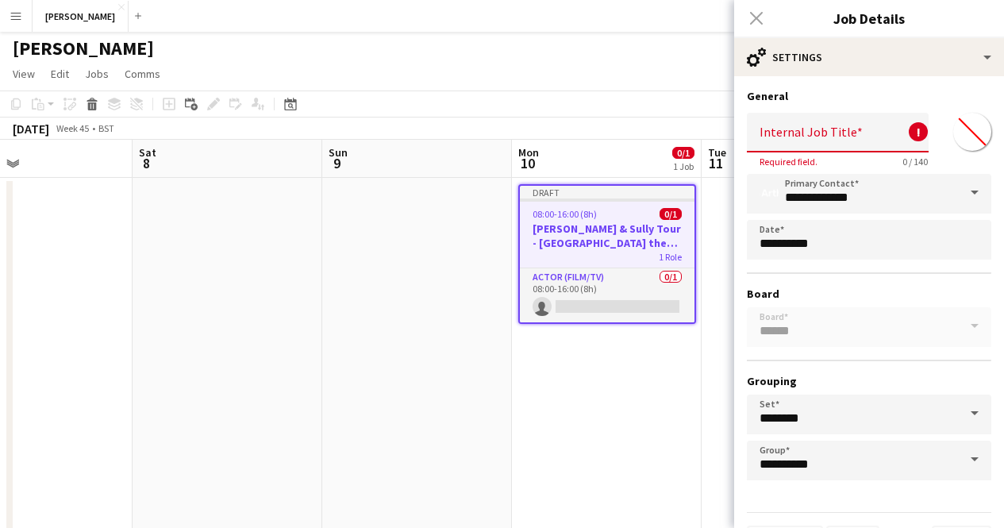
click at [755, 18] on div "Close pop-in" at bounding box center [756, 18] width 44 height 36
click at [240, 262] on app-date-cell at bounding box center [227, 380] width 190 height 405
click at [417, 332] on app-date-cell at bounding box center [417, 380] width 190 height 405
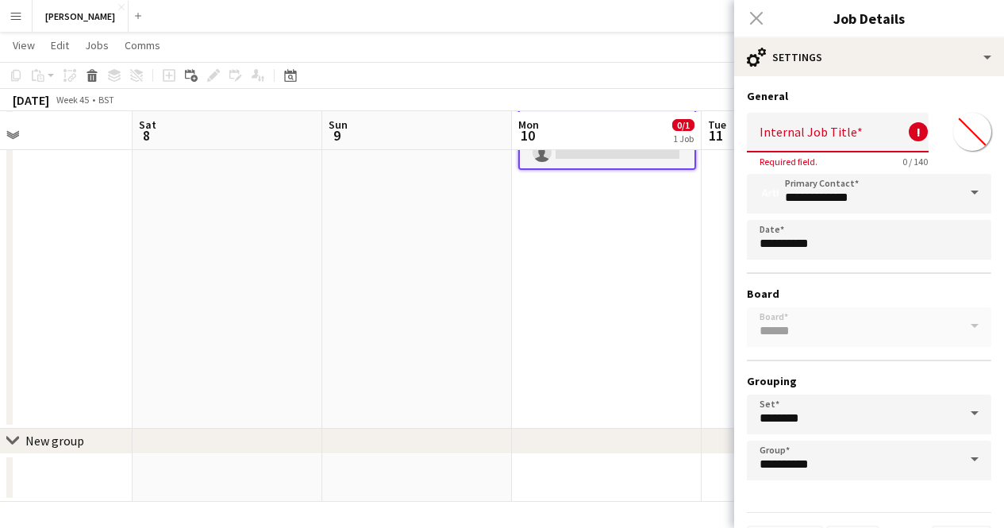
click at [526, 240] on app-date-cell "Draft 08:00-16:00 (8h) 0/1 [PERSON_NAME] & Sully Tour - [GEOGRAPHIC_DATA] then …" at bounding box center [607, 226] width 190 height 405
click at [561, 165] on app-card-role "Actor (Film/TV) 0/1 08:00-16:00 (8h) single-neutral-actions" at bounding box center [607, 141] width 175 height 54
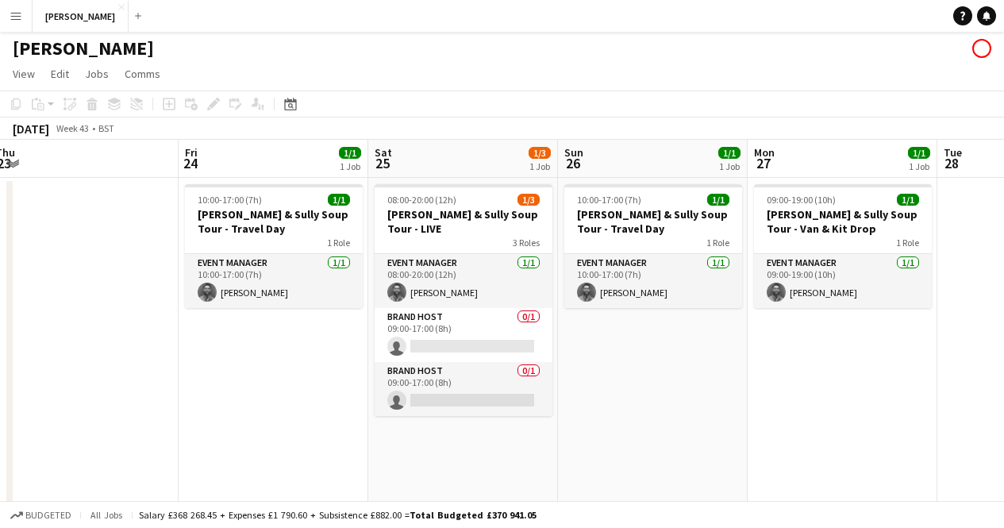
scroll to position [0, 391]
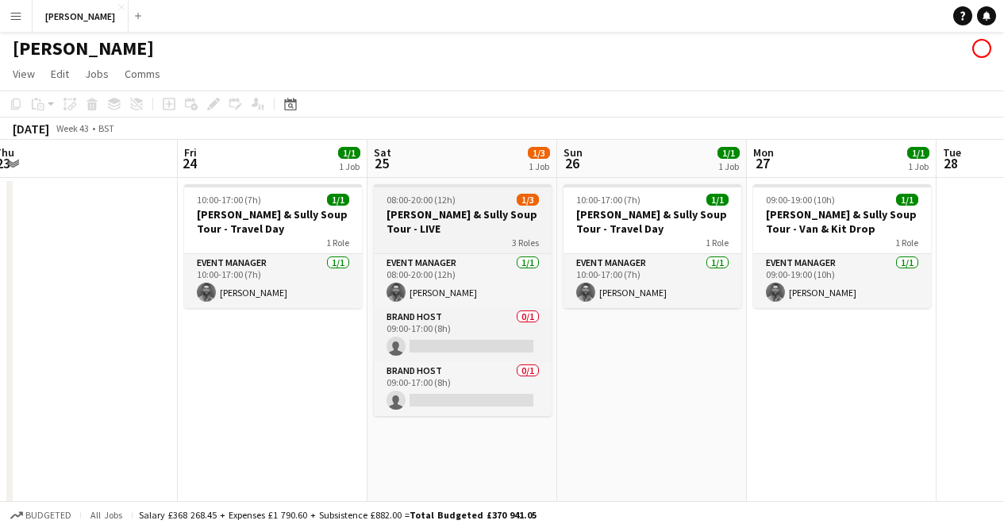
click at [408, 209] on h3 "[PERSON_NAME] & Sully Soup Tour - LIVE" at bounding box center [463, 221] width 178 height 29
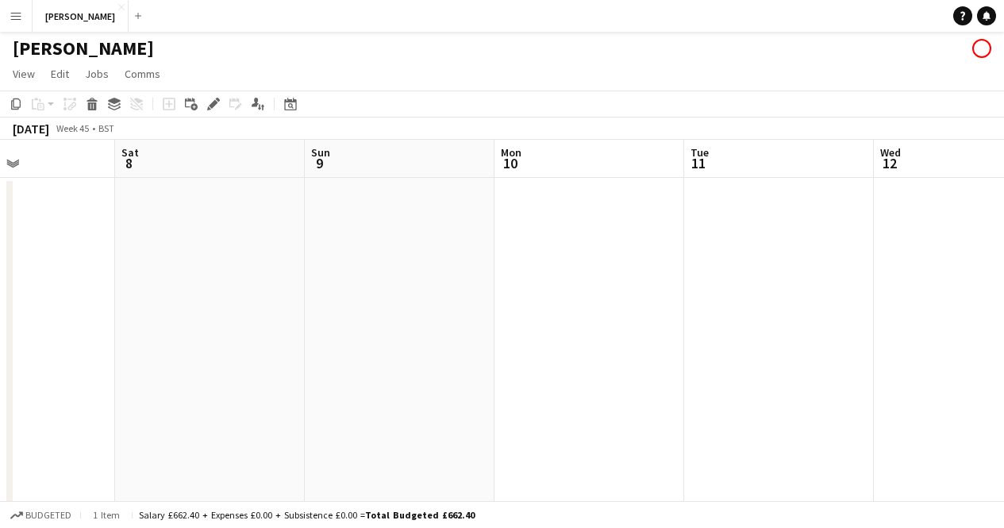
scroll to position [0, 455]
click at [522, 226] on app-date-cell at bounding box center [588, 380] width 190 height 405
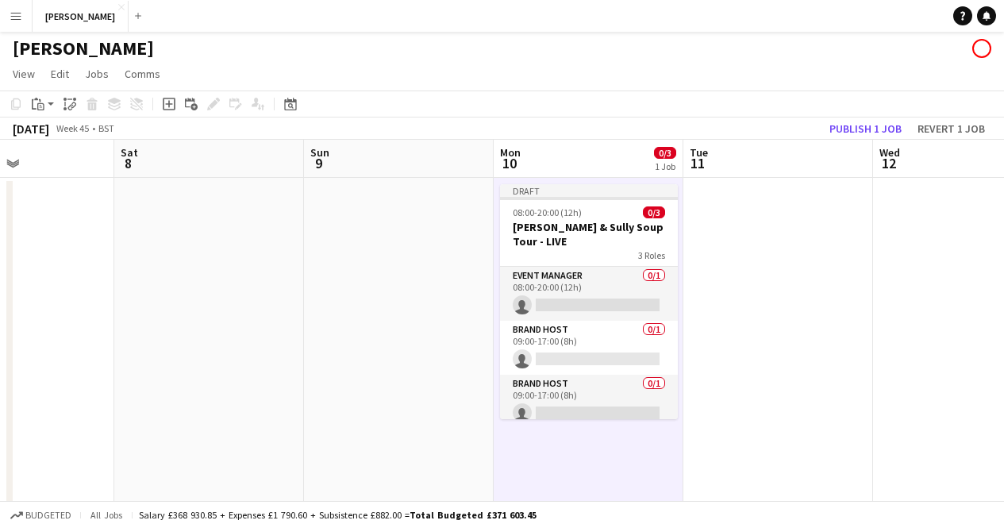
click at [724, 226] on app-date-cell at bounding box center [778, 380] width 190 height 405
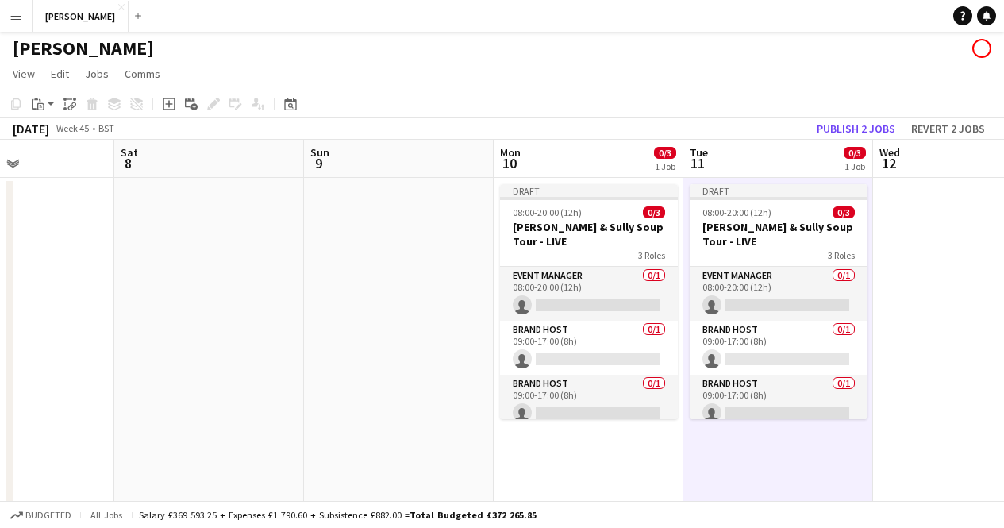
click at [954, 217] on app-date-cell at bounding box center [968, 380] width 190 height 405
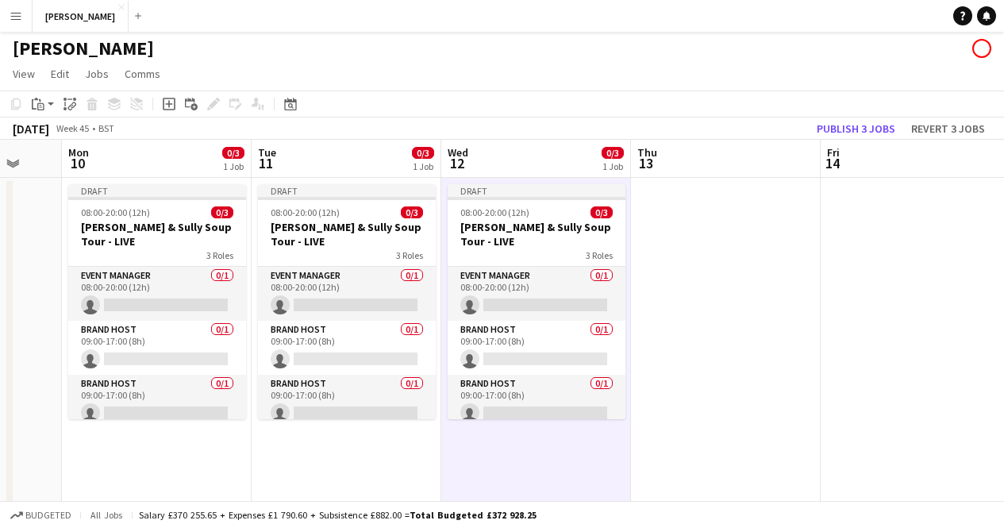
scroll to position [0, 510]
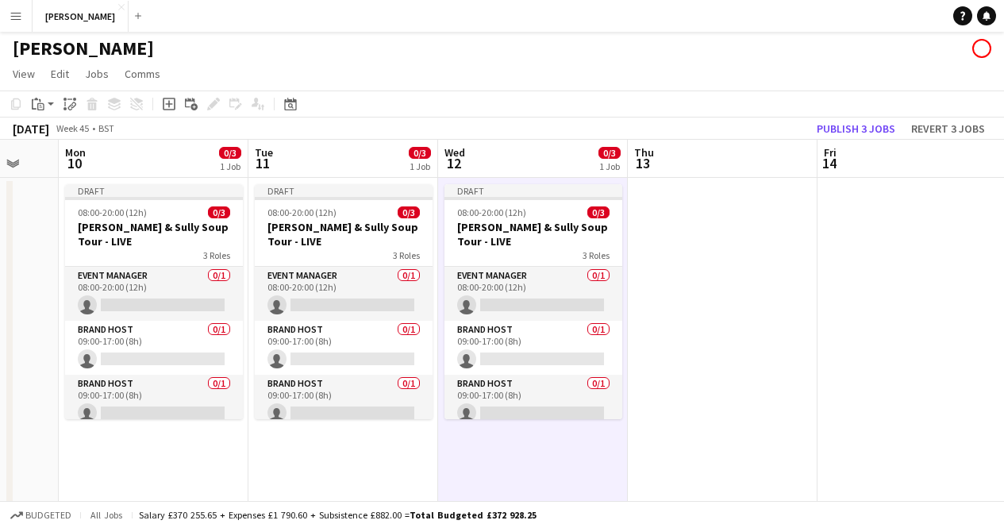
click at [637, 207] on app-date-cell at bounding box center [723, 380] width 190 height 405
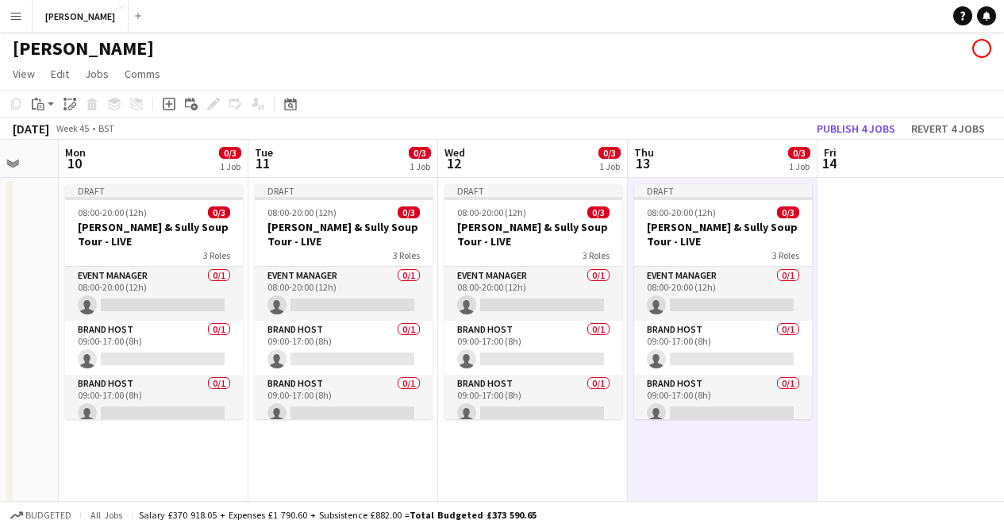
click at [870, 213] on app-date-cell at bounding box center [912, 380] width 190 height 405
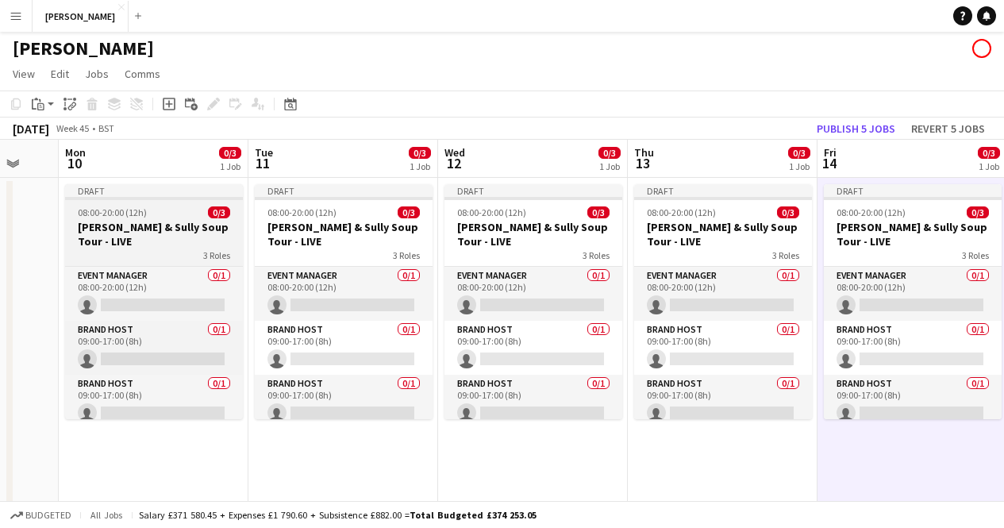
click at [165, 224] on h3 "[PERSON_NAME] & Sully Soup Tour - LIVE" at bounding box center [154, 234] width 178 height 29
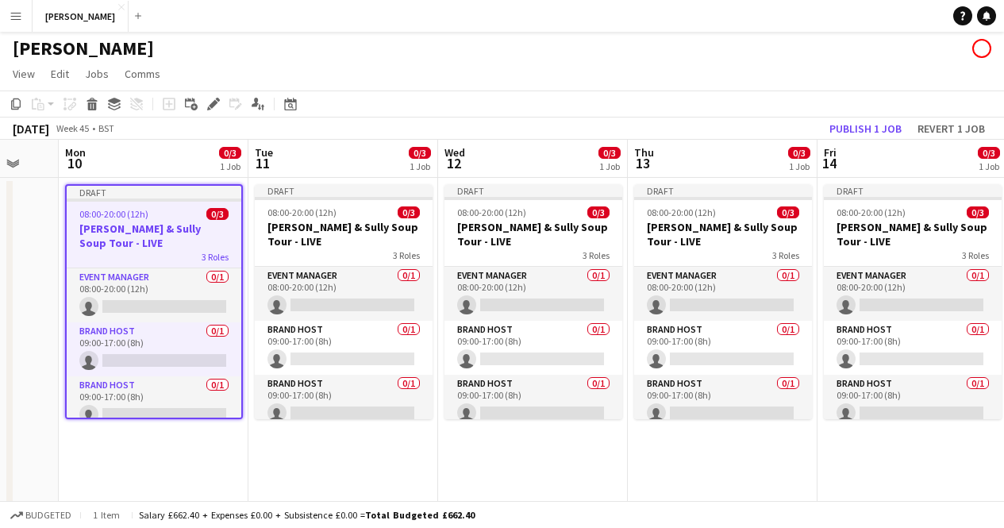
click at [163, 224] on h3 "[PERSON_NAME] & Sully Soup Tour - LIVE" at bounding box center [154, 235] width 175 height 29
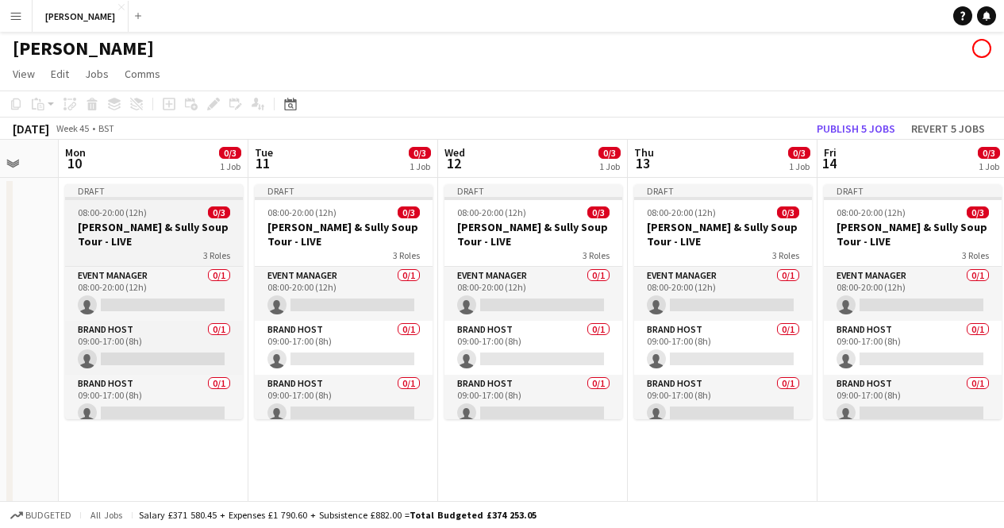
click at [163, 224] on h3 "[PERSON_NAME] & Sully Soup Tour - LIVE" at bounding box center [154, 234] width 178 height 29
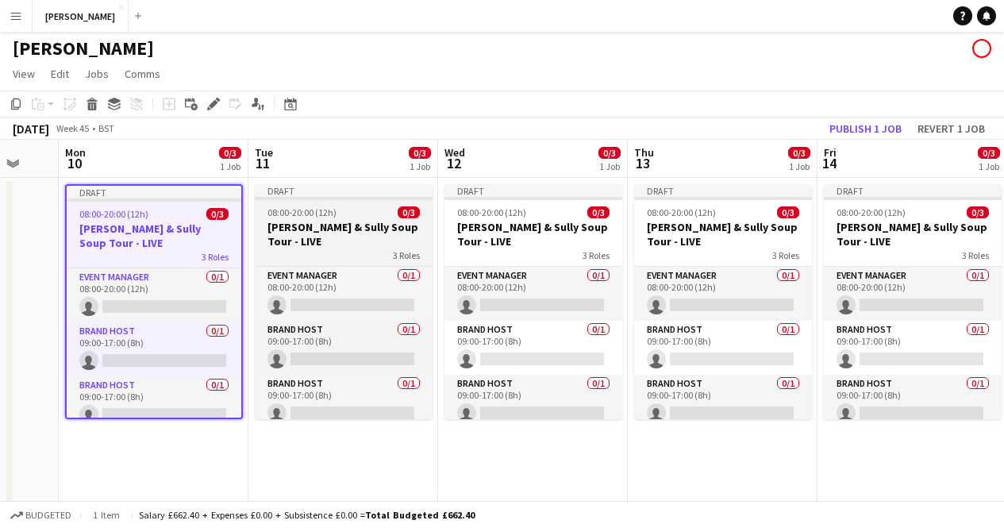
click at [321, 217] on span "08:00-20:00 (12h)" at bounding box center [301, 212] width 69 height 12
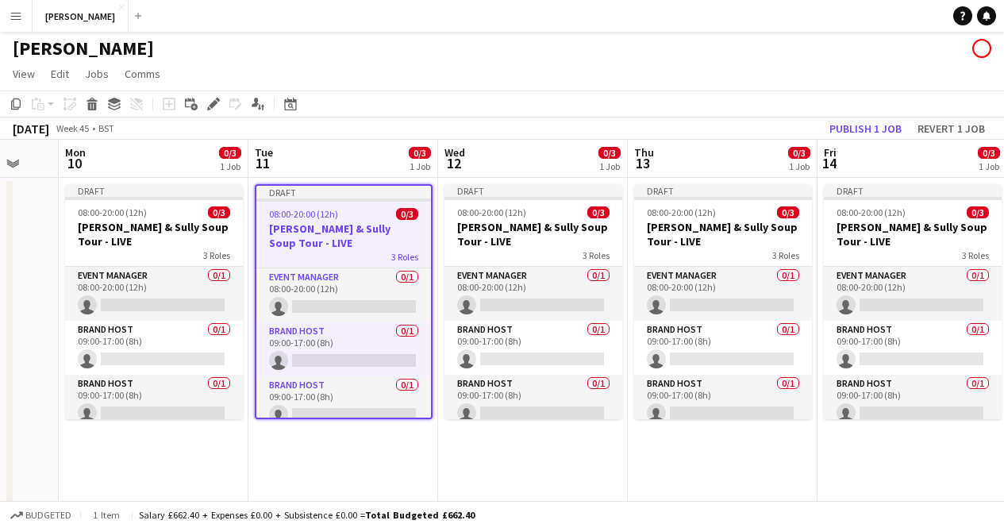
click at [321, 217] on span "08:00-20:00 (12h)" at bounding box center [303, 214] width 69 height 12
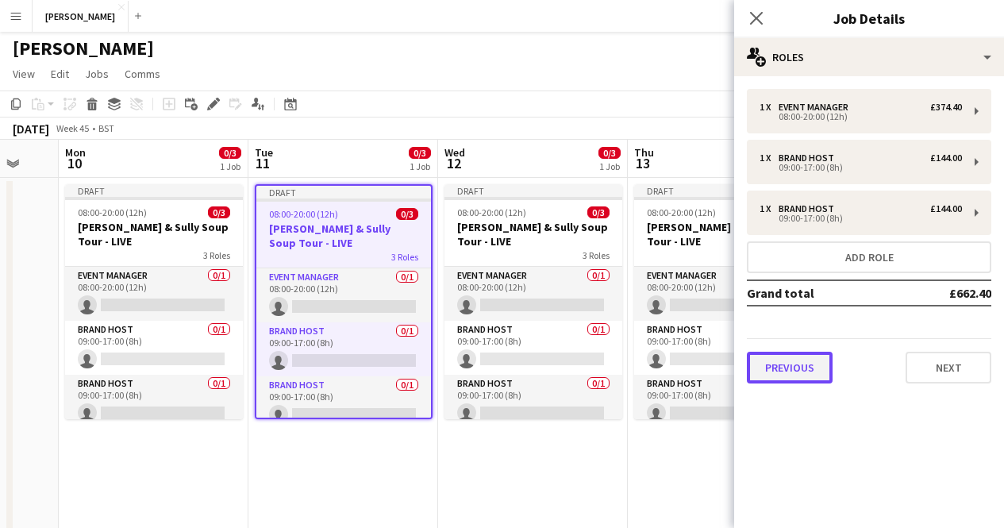
click at [782, 367] on button "Previous" at bounding box center [790, 367] width 86 height 32
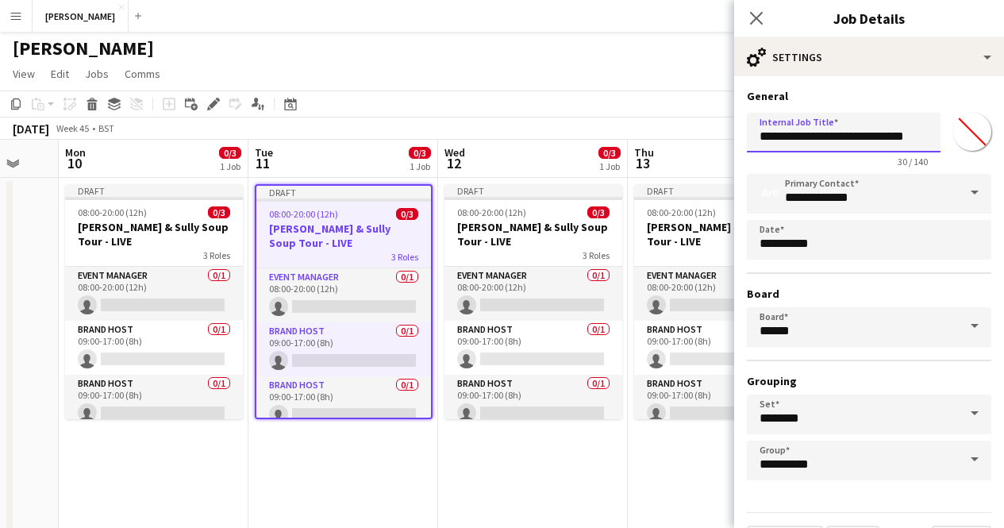
drag, startPoint x: 761, startPoint y: 133, endPoint x: 1015, endPoint y: 94, distance: 257.0
click at [1004, 94] on html "Menu Boards Boards Boards All jobs Status Workforce Workforce My Workforce Recr…" at bounding box center [502, 340] width 1004 height 684
paste input "**********"
type input "**********"
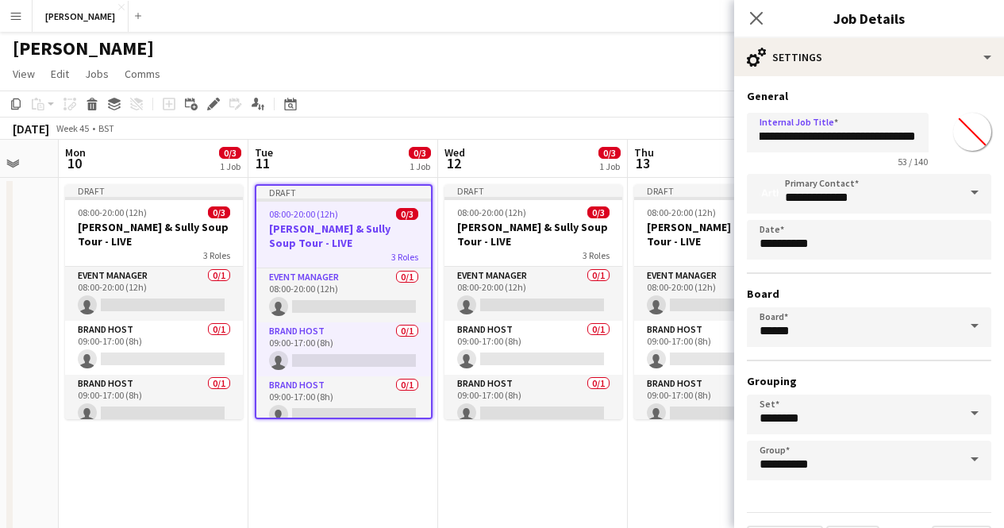
click at [520, 464] on app-date-cell "Draft 08:00-20:00 (12h) 0/3 [PERSON_NAME] & Sully Soup Tour - LIVE 3 Roles Even…" at bounding box center [533, 380] width 190 height 405
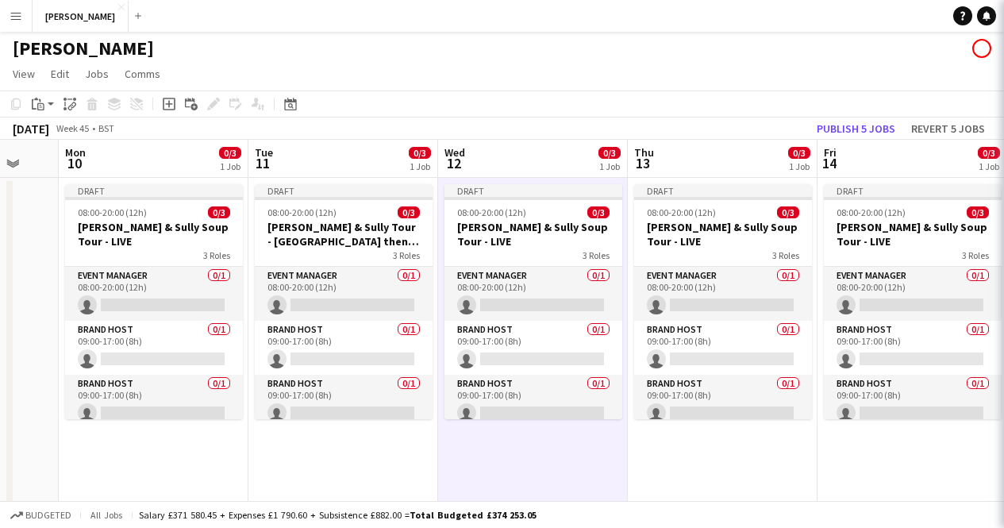
scroll to position [0, 0]
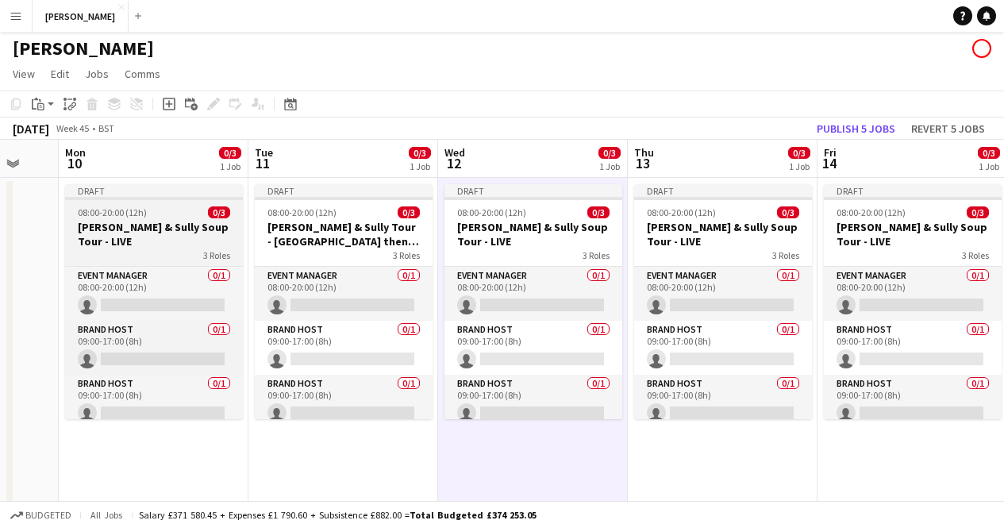
click at [180, 218] on app-job-card "Draft 08:00-20:00 (12h) 0/3 [PERSON_NAME] & Sully Soup Tour - LIVE 3 Roles Even…" at bounding box center [154, 301] width 178 height 235
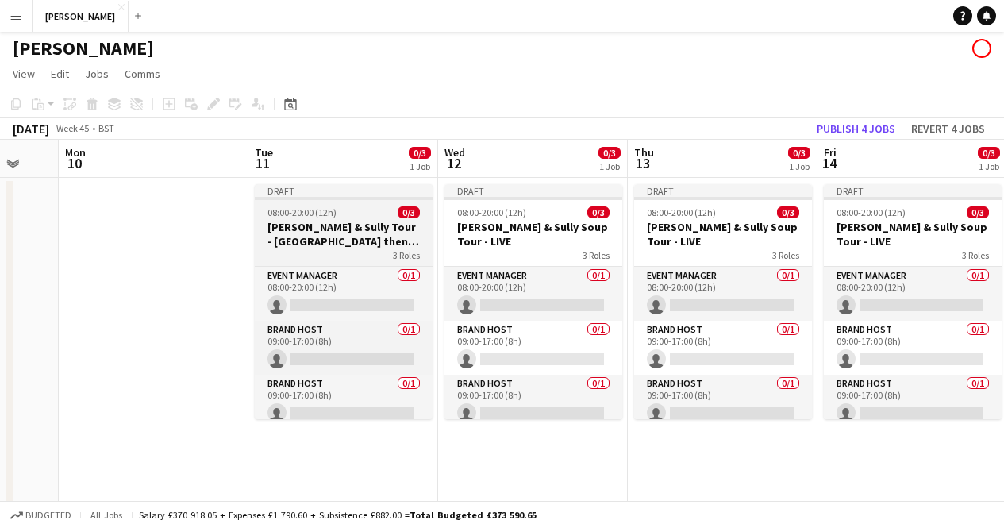
click at [288, 228] on h3 "[PERSON_NAME] & Sully Tour - [GEOGRAPHIC_DATA] then [GEOGRAPHIC_DATA] DATES TBC" at bounding box center [344, 234] width 178 height 29
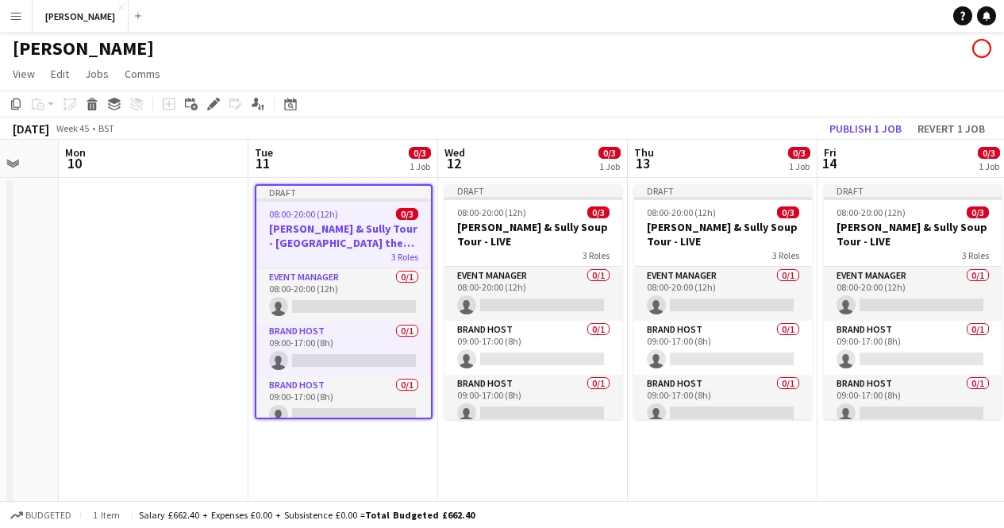
click at [200, 227] on app-date-cell at bounding box center [154, 380] width 190 height 405
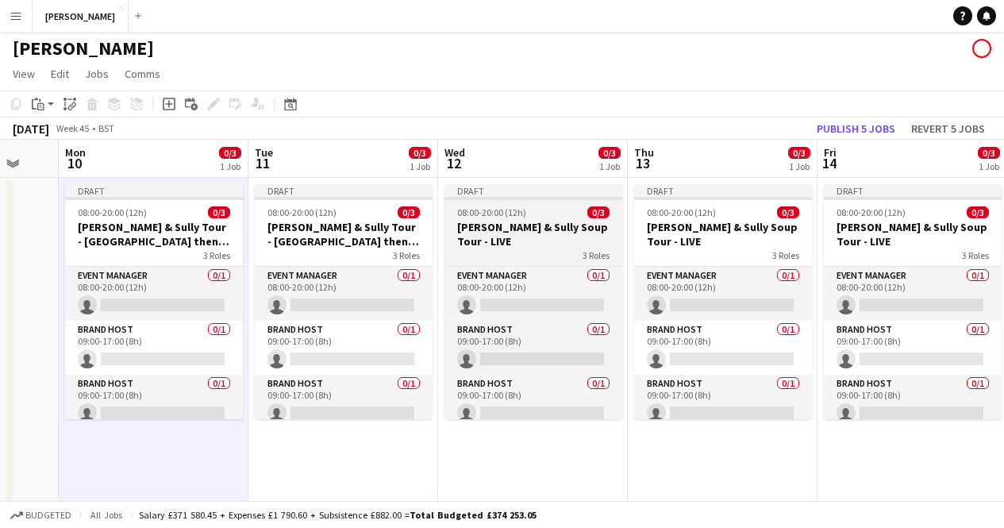
click at [447, 221] on h3 "[PERSON_NAME] & Sully Soup Tour - LIVE" at bounding box center [533, 234] width 178 height 29
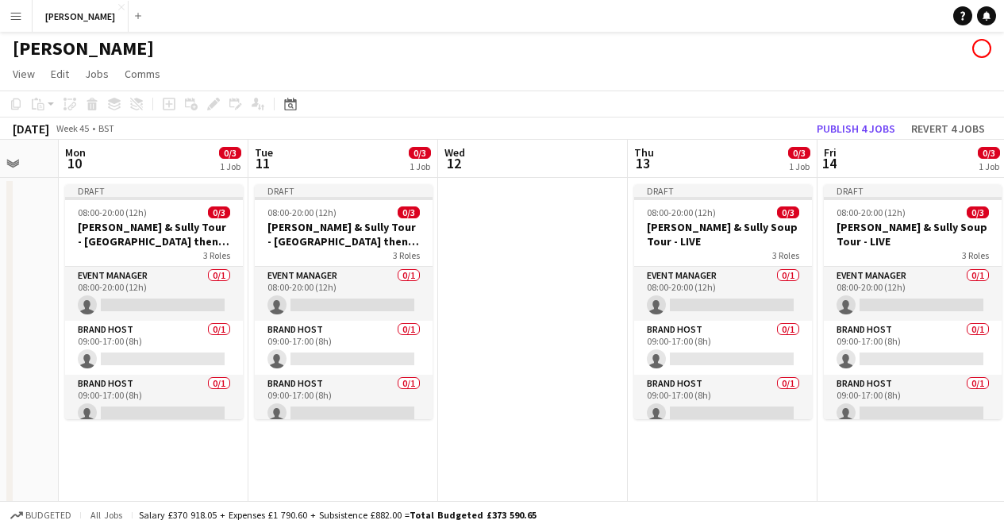
click at [472, 225] on app-date-cell at bounding box center [533, 380] width 190 height 405
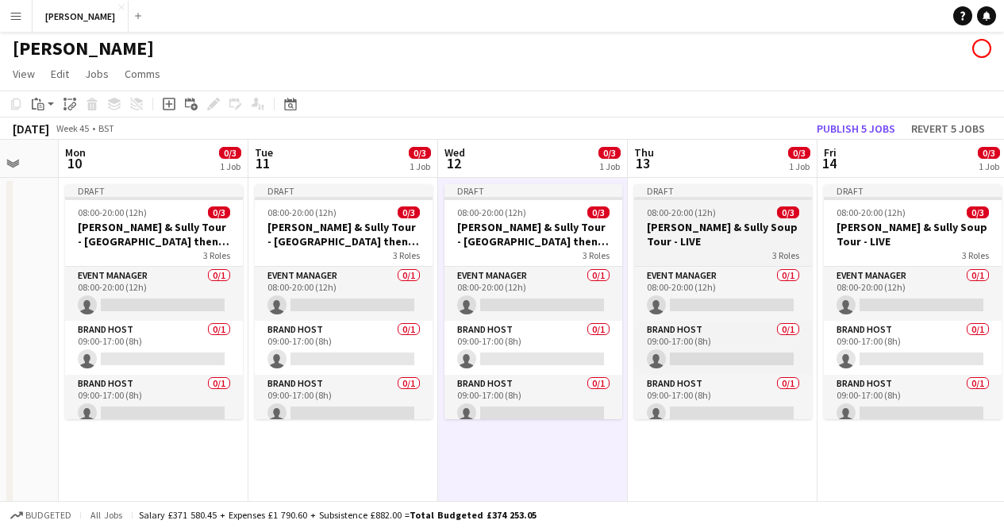
click at [653, 248] on div "3 Roles" at bounding box center [723, 254] width 178 height 13
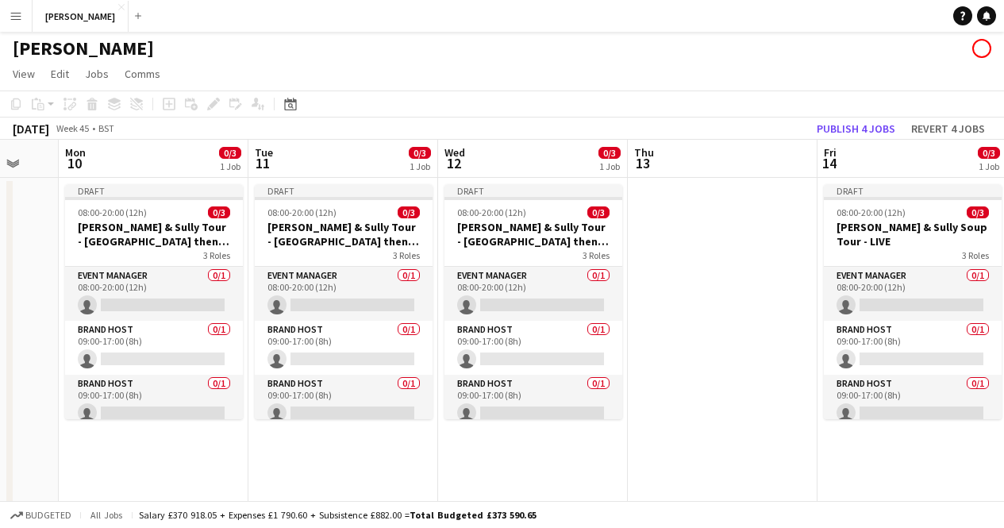
click at [653, 236] on app-date-cell at bounding box center [723, 380] width 190 height 405
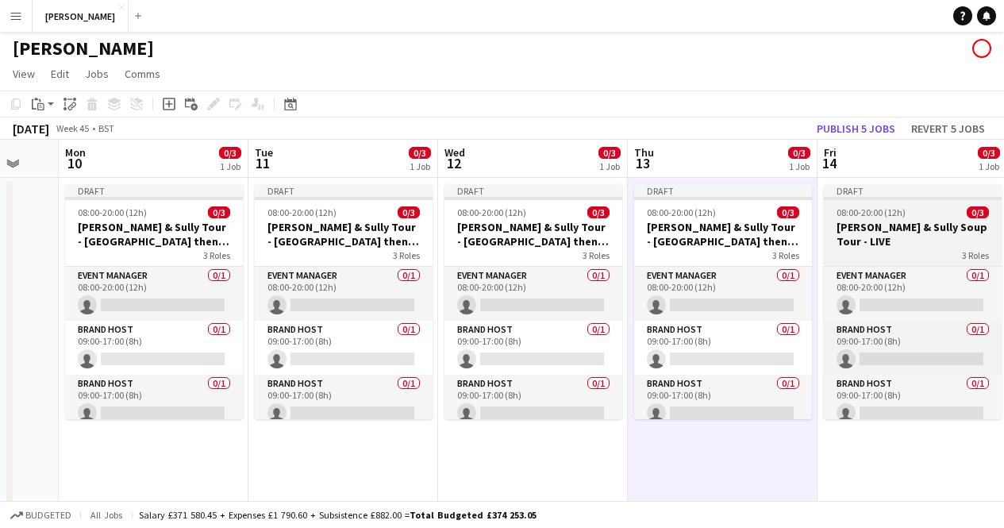
click at [863, 225] on h3 "[PERSON_NAME] & Sully Soup Tour - LIVE" at bounding box center [913, 234] width 178 height 29
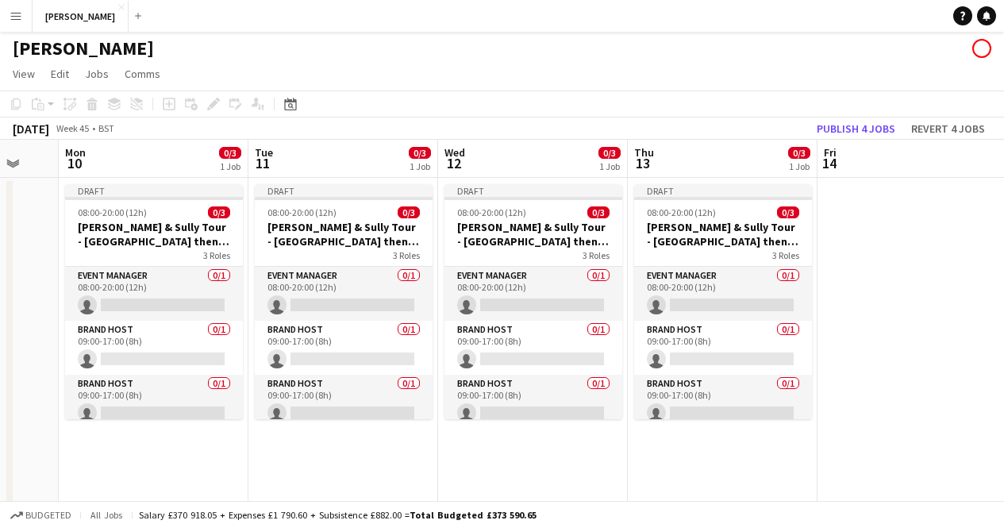
click at [862, 226] on app-date-cell at bounding box center [912, 380] width 190 height 405
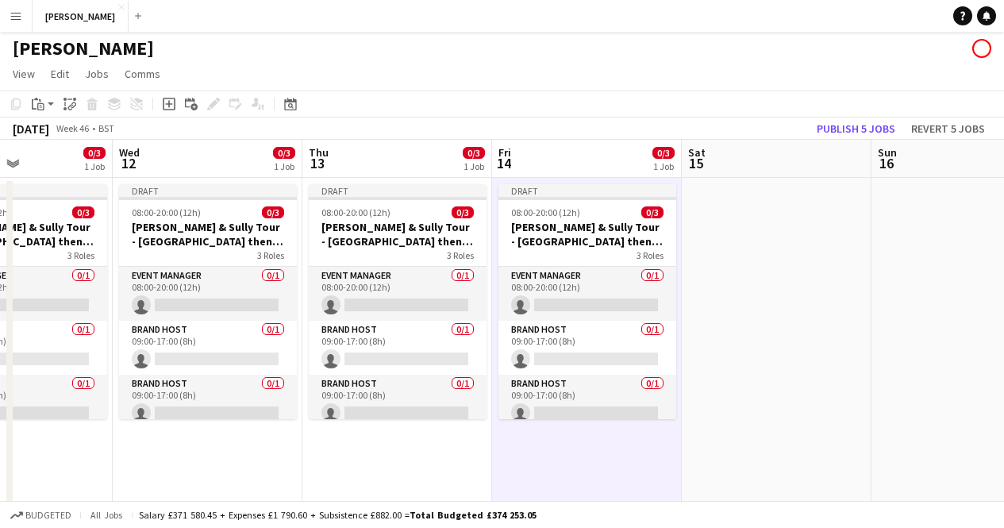
scroll to position [0, 457]
click at [756, 228] on app-date-cell at bounding box center [776, 380] width 190 height 405
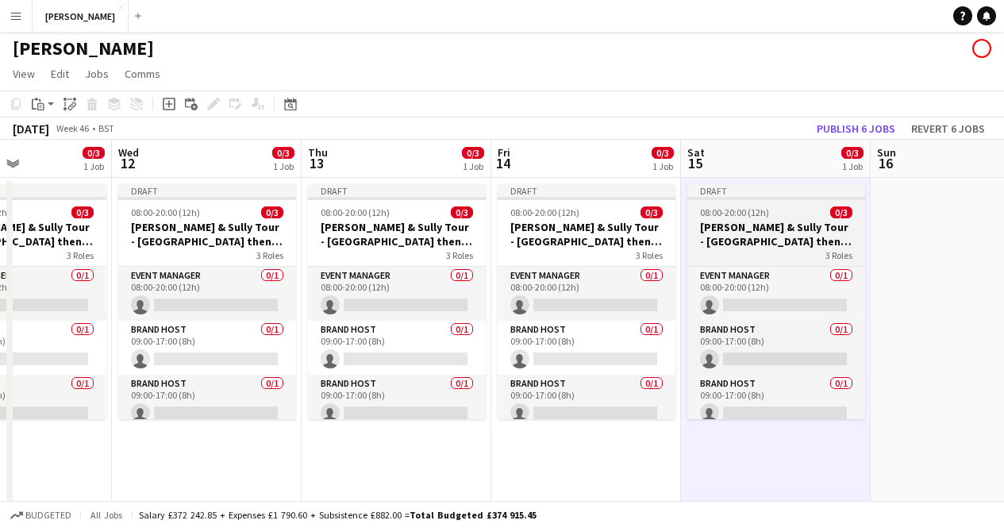
click at [851, 195] on div "Draft" at bounding box center [776, 190] width 178 height 13
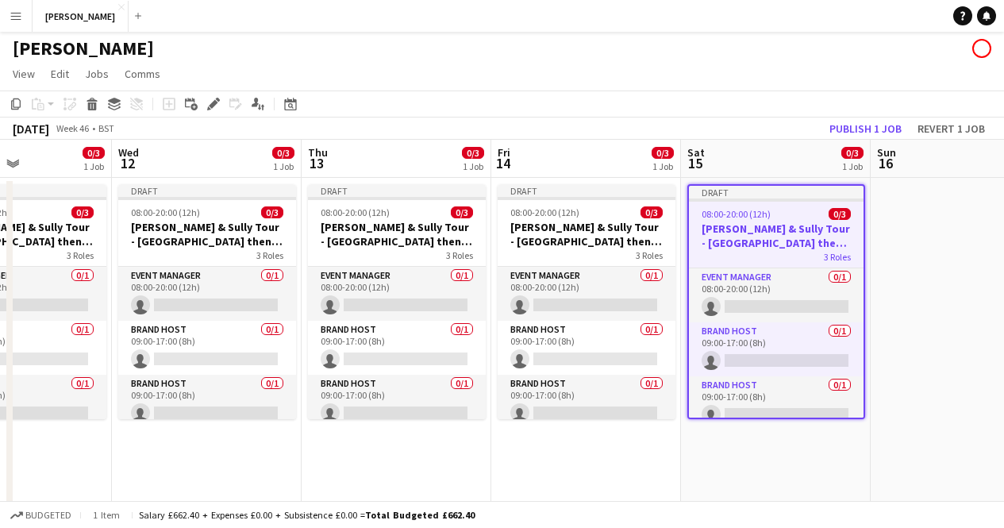
click at [900, 237] on app-date-cell at bounding box center [965, 380] width 190 height 405
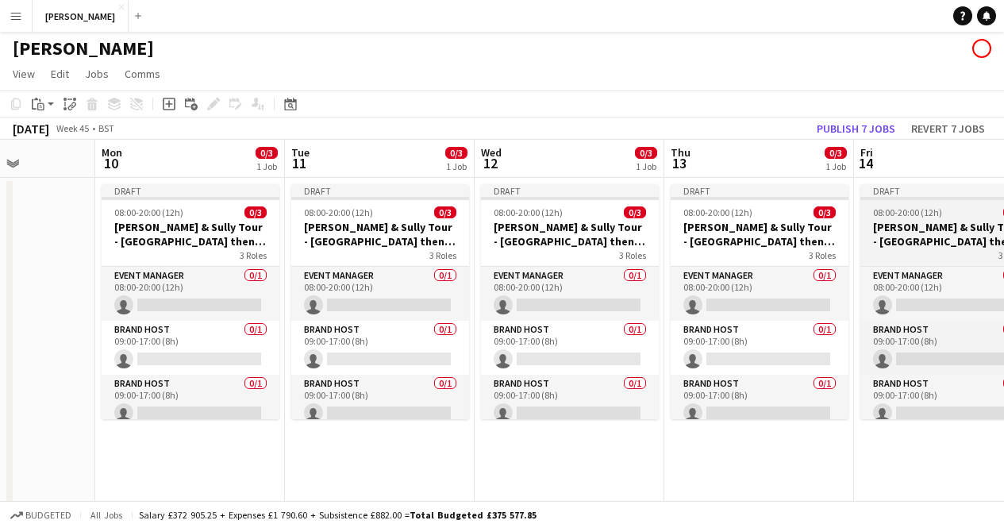
scroll to position [0, 475]
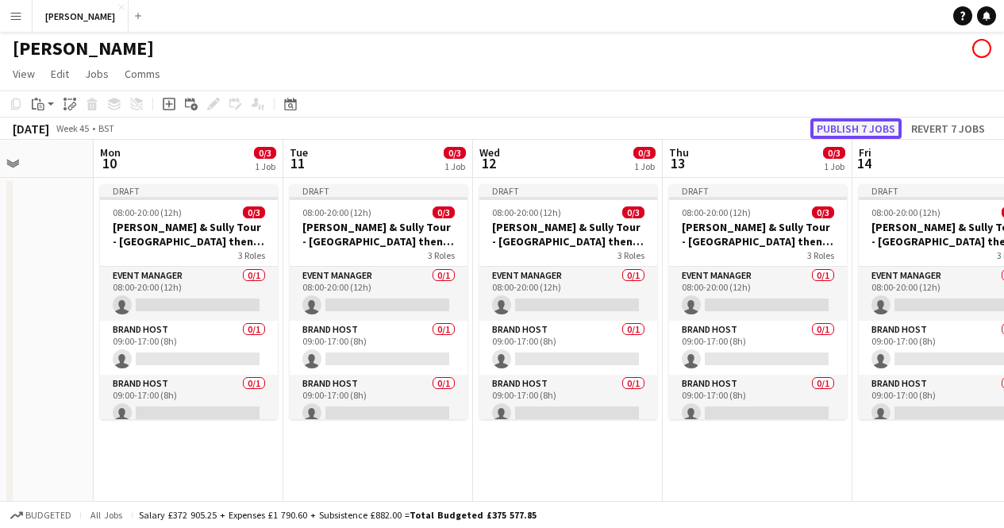
click at [876, 130] on button "Publish 7 jobs" at bounding box center [855, 128] width 91 height 21
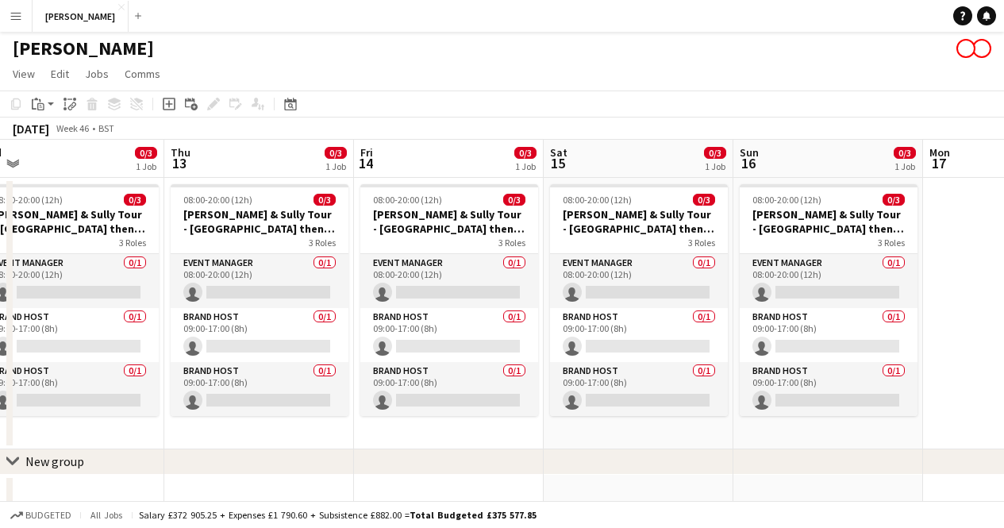
scroll to position [0, 0]
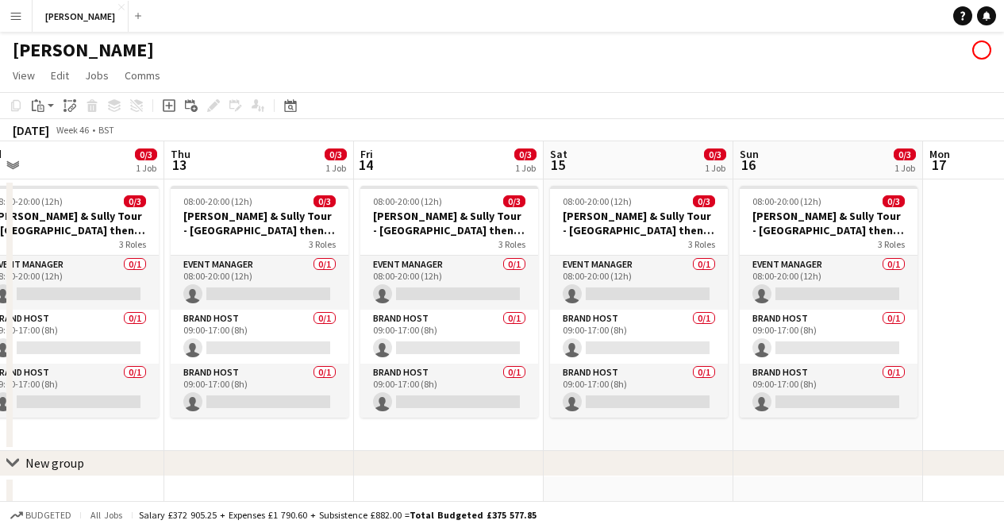
click at [538, 69] on app-page-menu "View Day view expanded Day view collapsed Month view Date picker Jump to [DATE]…" at bounding box center [502, 77] width 1004 height 30
